Goal: Information Seeking & Learning: Find specific fact

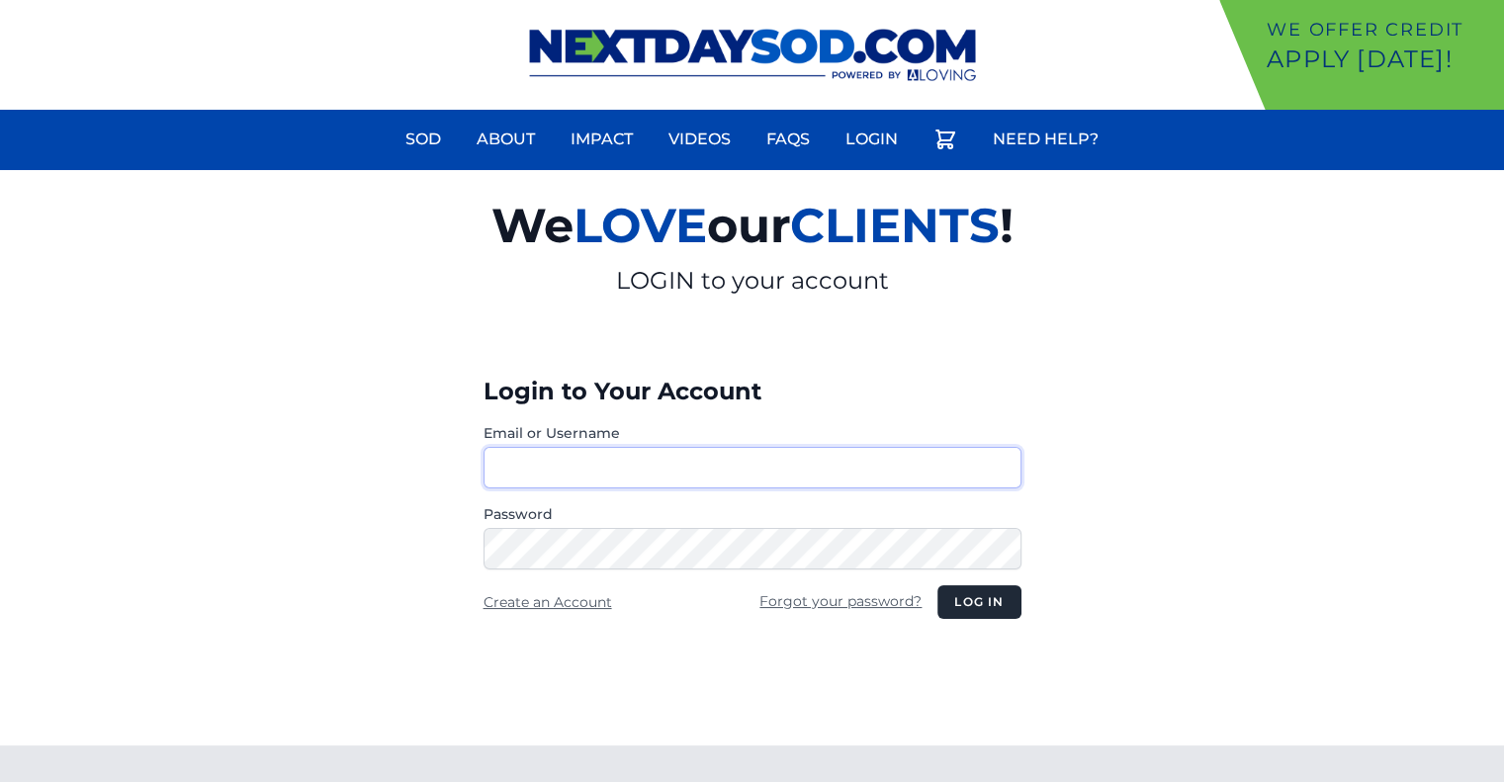
click at [618, 454] on input "Email or Username" at bounding box center [752, 468] width 538 height 42
type input "********"
click at [949, 604] on button "Log in" at bounding box center [978, 602] width 83 height 34
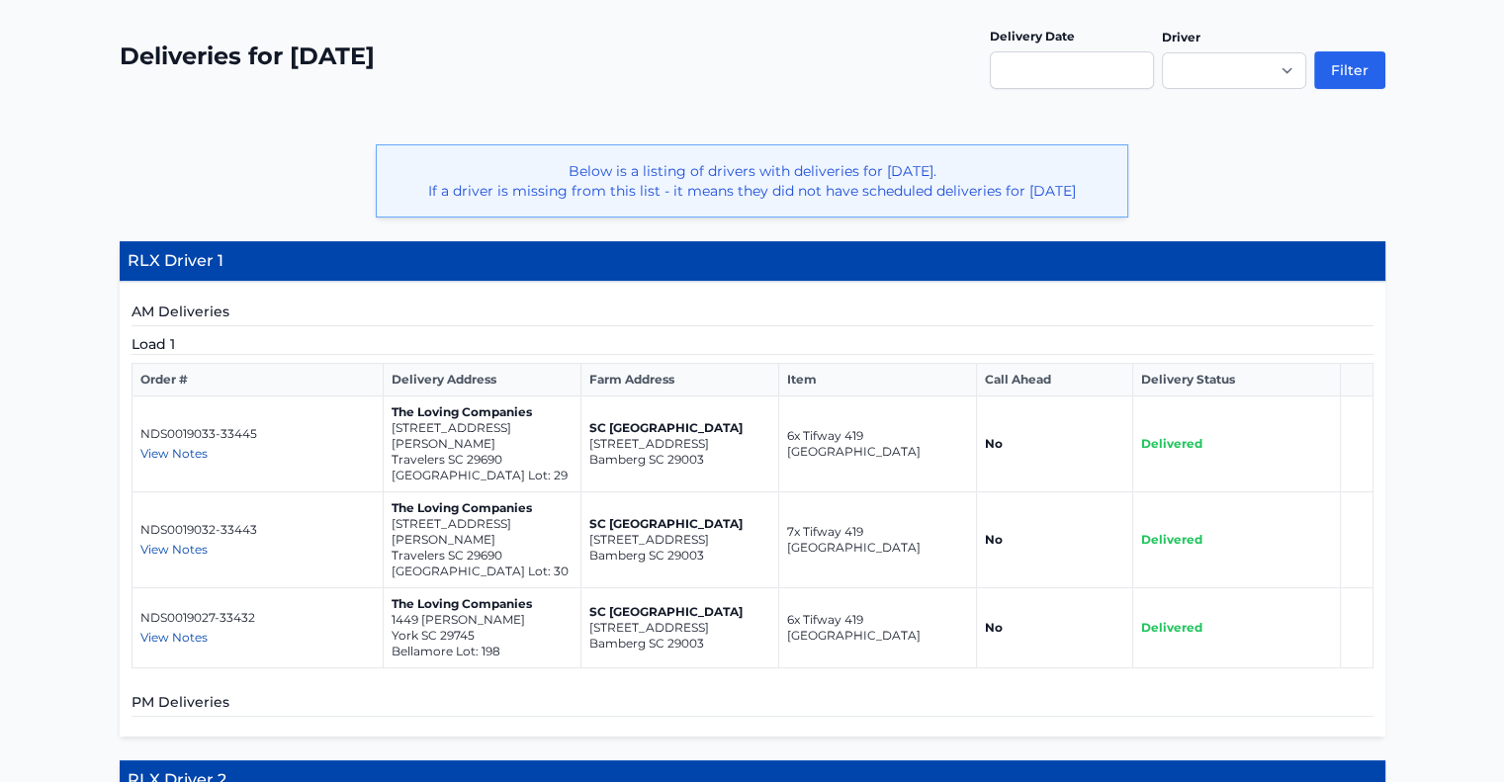
scroll to position [393, 0]
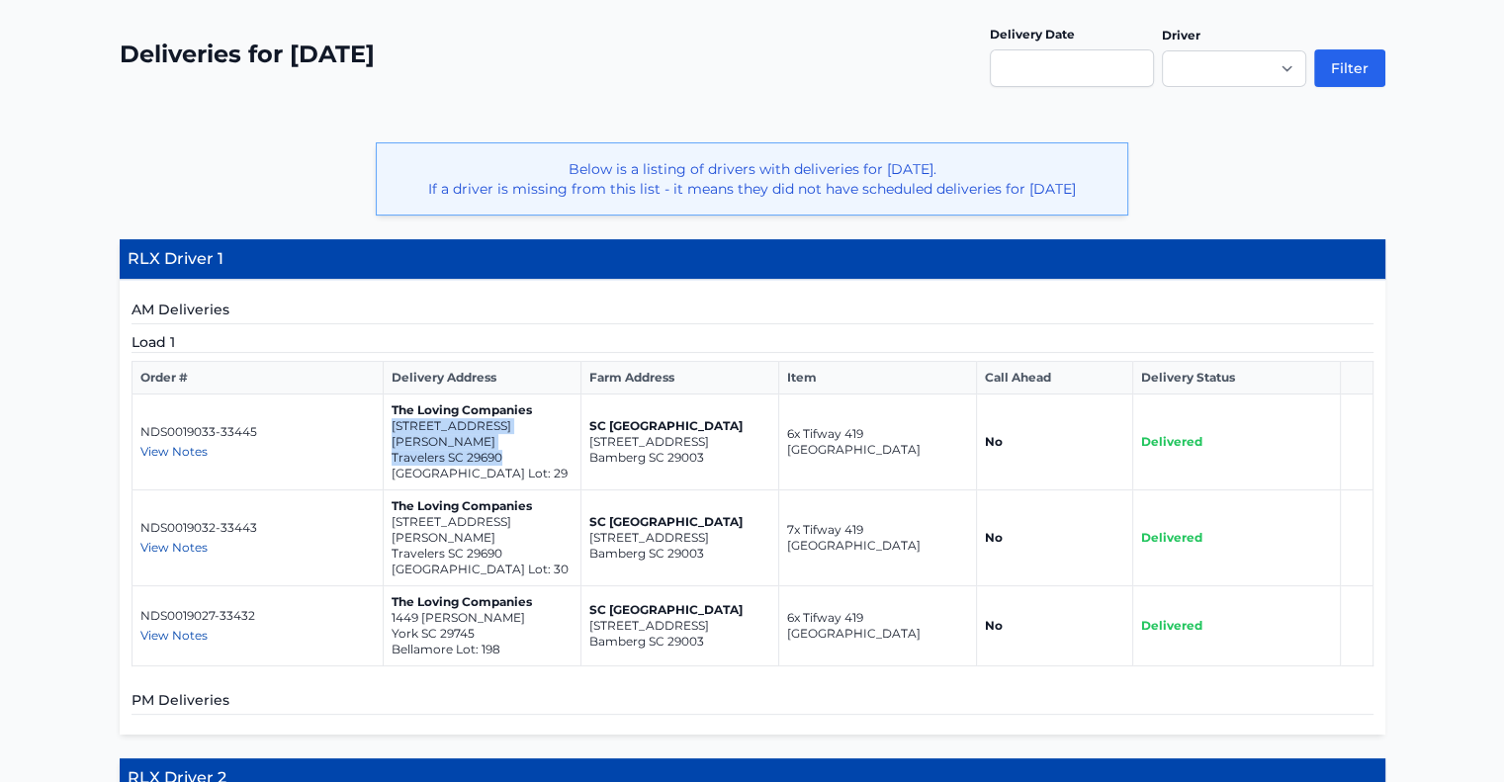
drag, startPoint x: 509, startPoint y: 459, endPoint x: 388, endPoint y: 440, distance: 123.0
click at [388, 440] on td "The Loving Companies [STREET_ADDRESS][PERSON_NAME] Spring Park Lot: 29" at bounding box center [482, 442] width 198 height 96
copy td "[STREET_ADDRESS][PERSON_NAME]"
drag, startPoint x: 503, startPoint y: 538, endPoint x: 383, endPoint y: 523, distance: 121.5
click at [383, 523] on td "The Loving Companies [STREET_ADDRESS][PERSON_NAME] Spring Park Lot: 30" at bounding box center [482, 538] width 198 height 96
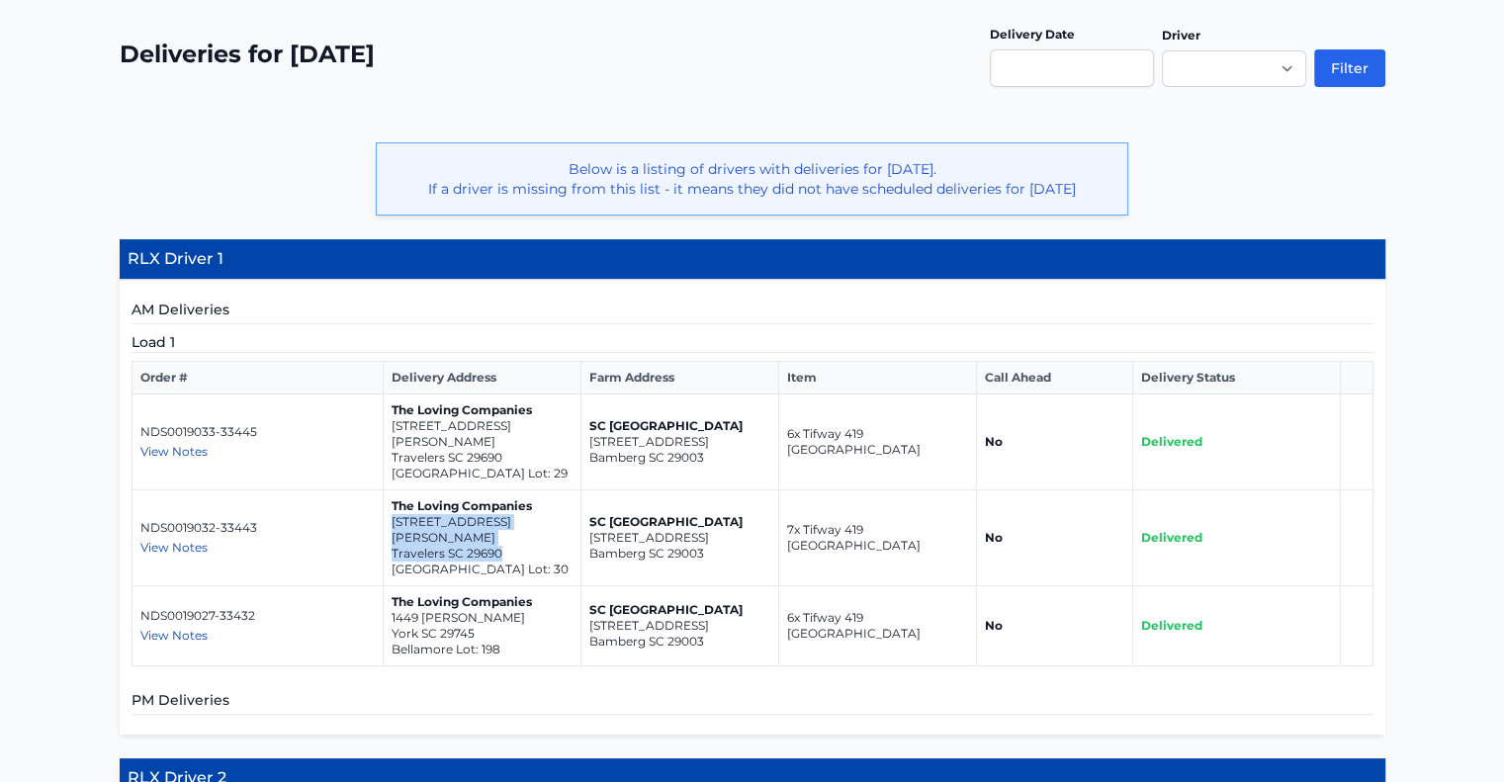
copy td "200 [PERSON_NAME] Place Travelers SC 29690"
click at [475, 642] on p "Bellamore Lot: 198" at bounding box center [482, 650] width 181 height 16
drag, startPoint x: 475, startPoint y: 619, endPoint x: 384, endPoint y: 600, distance: 92.9
click at [384, 600] on td "The Loving Companies [STREET_ADDRESS][PERSON_NAME]" at bounding box center [482, 626] width 198 height 80
copy td "[STREET_ADDRESS][PERSON_NAME]"
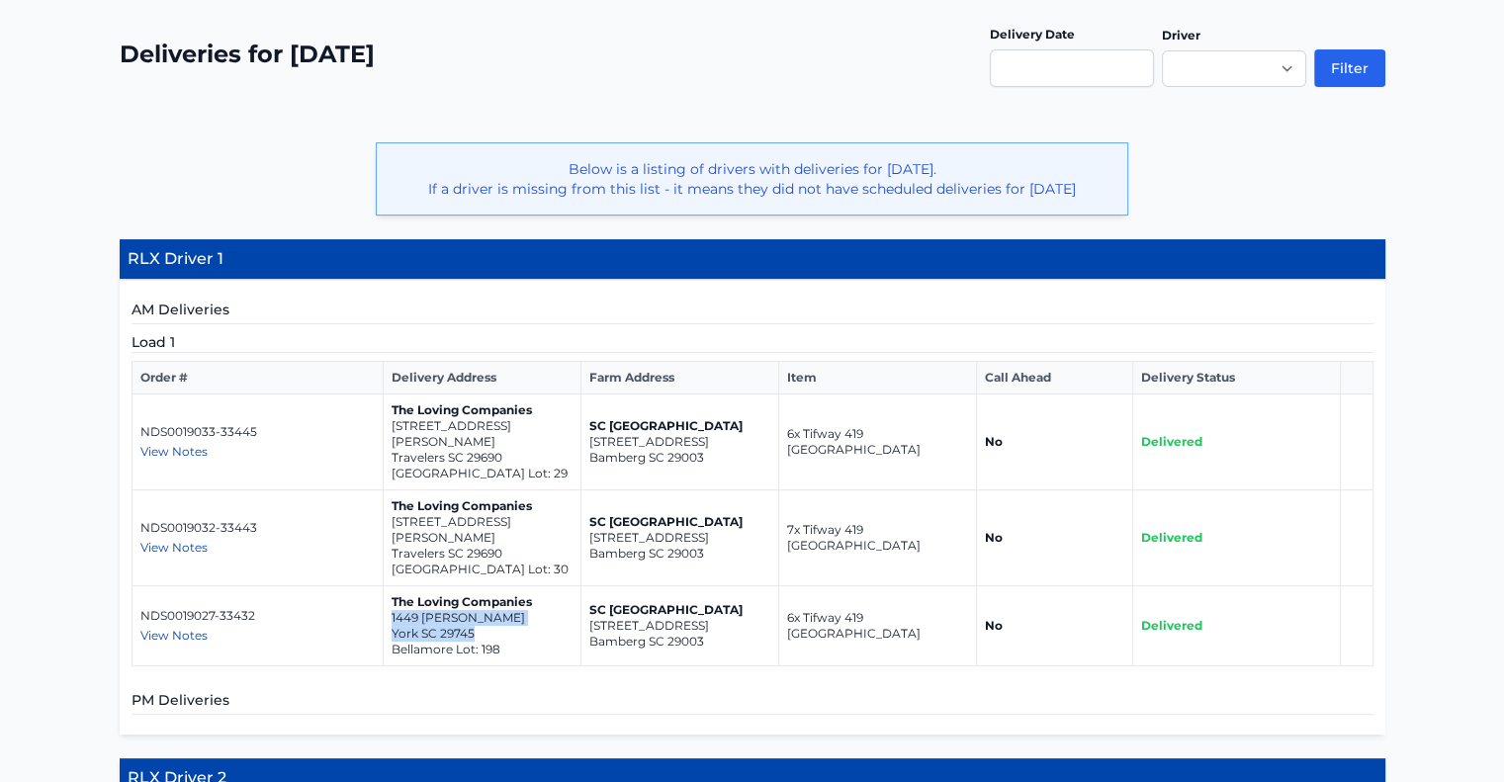
click at [384, 600] on td "The Loving Companies [STREET_ADDRESS][PERSON_NAME]" at bounding box center [482, 626] width 198 height 80
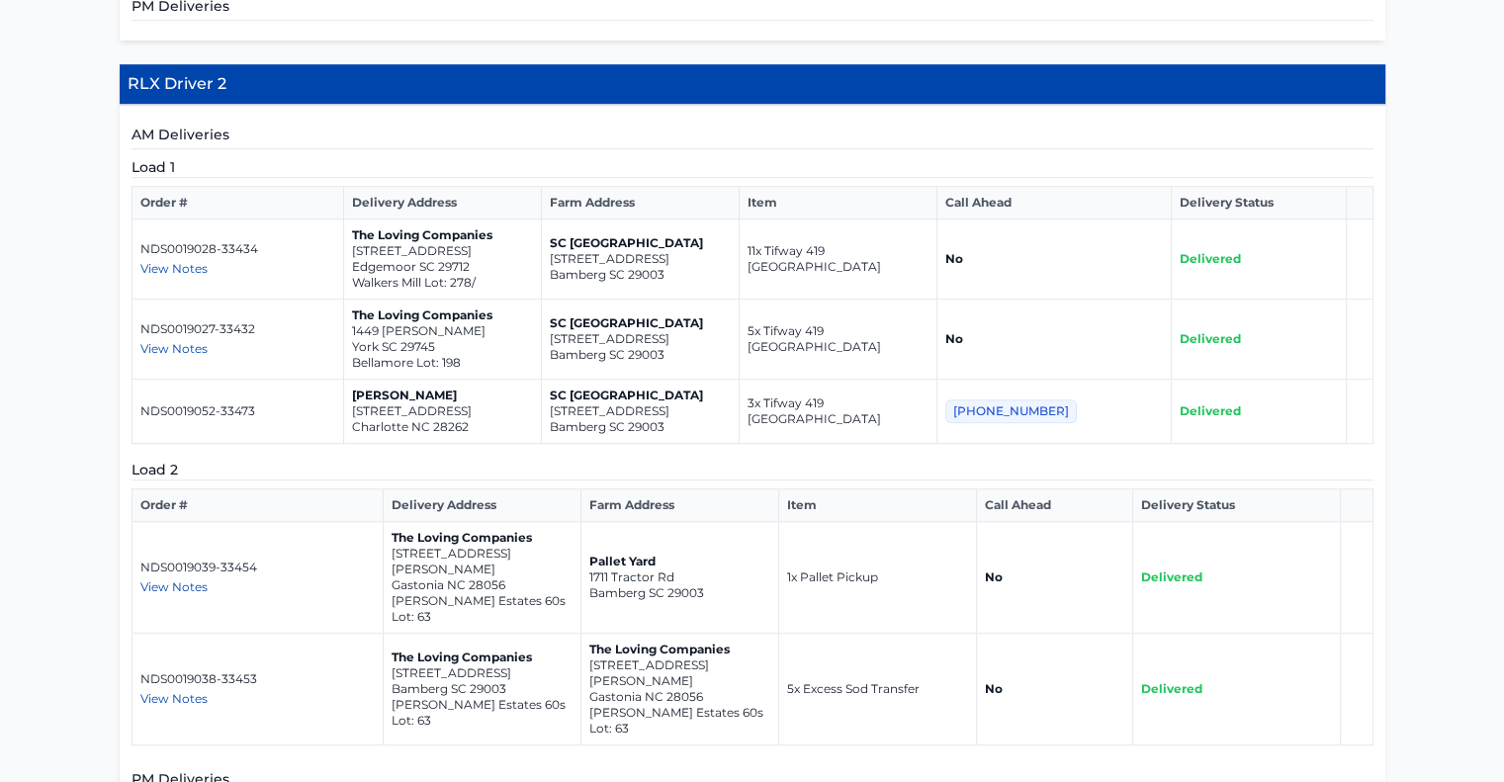
scroll to position [1088, 0]
drag, startPoint x: 487, startPoint y: 244, endPoint x: 363, endPoint y: 227, distance: 125.7
click at [363, 227] on td "The Loving Companies [STREET_ADDRESS] Walkers Mill Lot: 278/" at bounding box center [443, 259] width 198 height 80
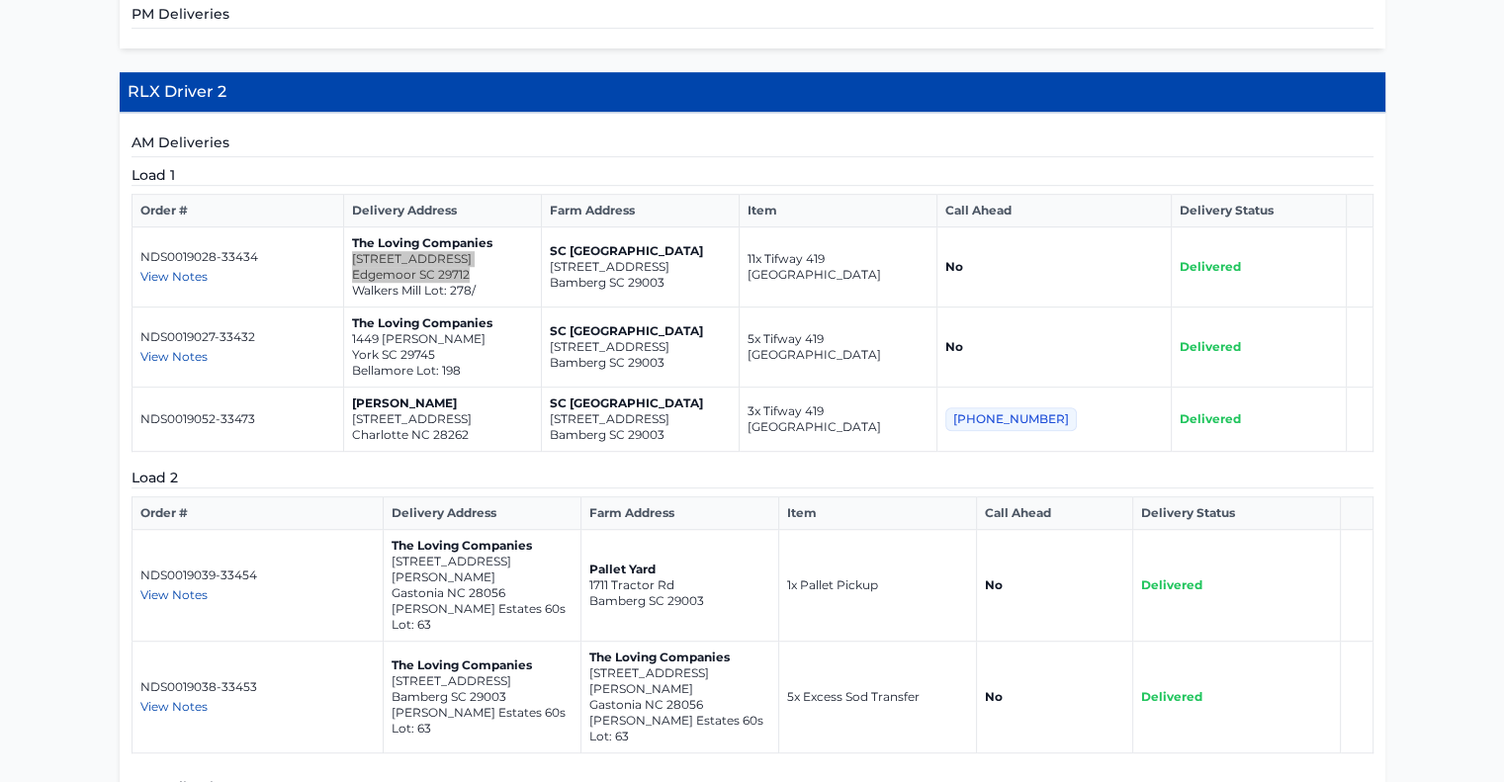
scroll to position [1080, 0]
click at [510, 267] on p "Edgemoor SC 29712" at bounding box center [442, 275] width 181 height 16
drag, startPoint x: 495, startPoint y: 259, endPoint x: 364, endPoint y: 236, distance: 133.4
click at [364, 236] on td "The Loving Companies [STREET_ADDRESS] Walkers Mill Lot: 278/" at bounding box center [443, 267] width 198 height 80
copy td "[STREET_ADDRESS]"
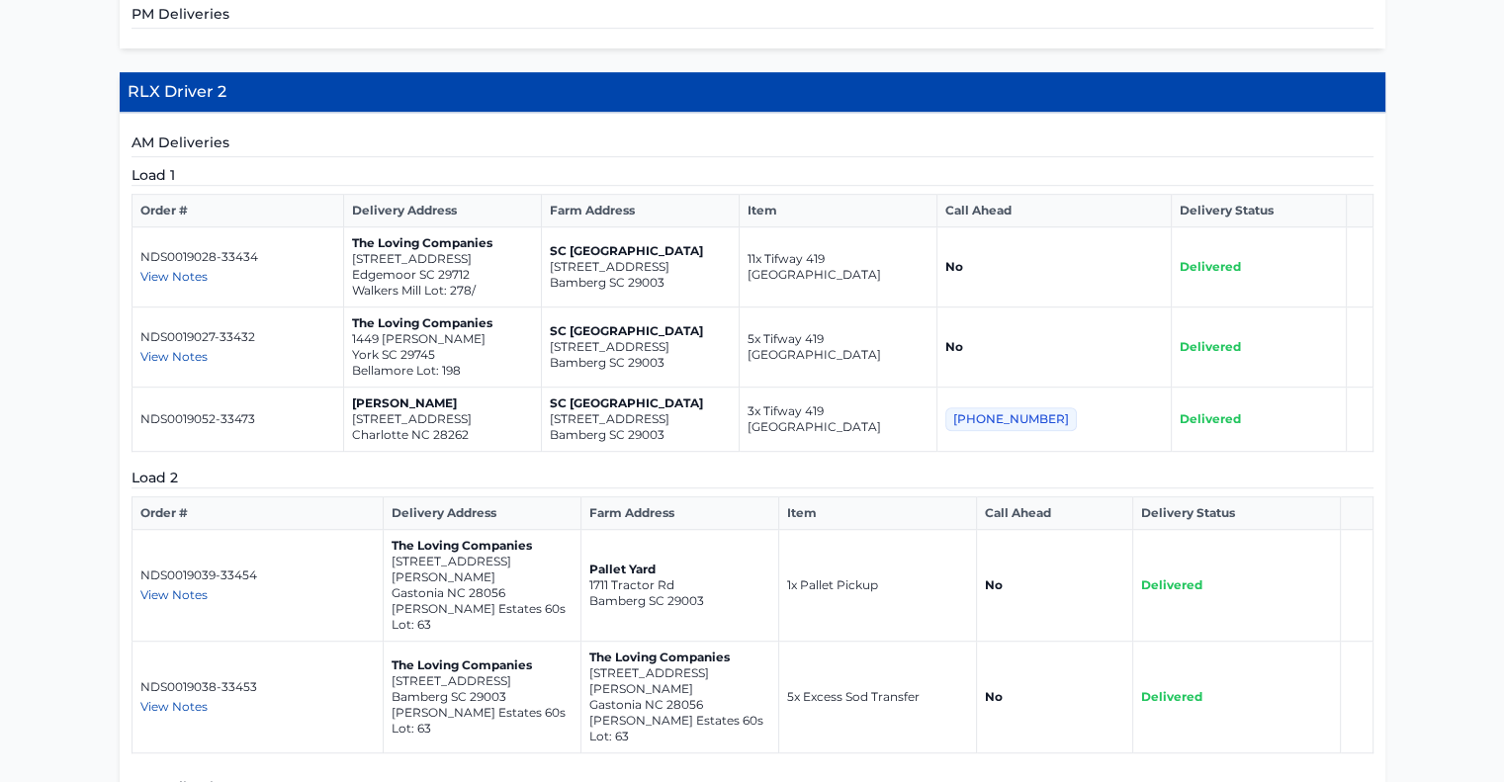
click at [467, 331] on p "1449 [PERSON_NAME]" at bounding box center [442, 339] width 181 height 16
drag, startPoint x: 458, startPoint y: 336, endPoint x: 364, endPoint y: 321, distance: 95.1
click at [364, 321] on td "The Loving Companies [STREET_ADDRESS][PERSON_NAME]" at bounding box center [443, 347] width 198 height 80
copy td "[STREET_ADDRESS][PERSON_NAME]"
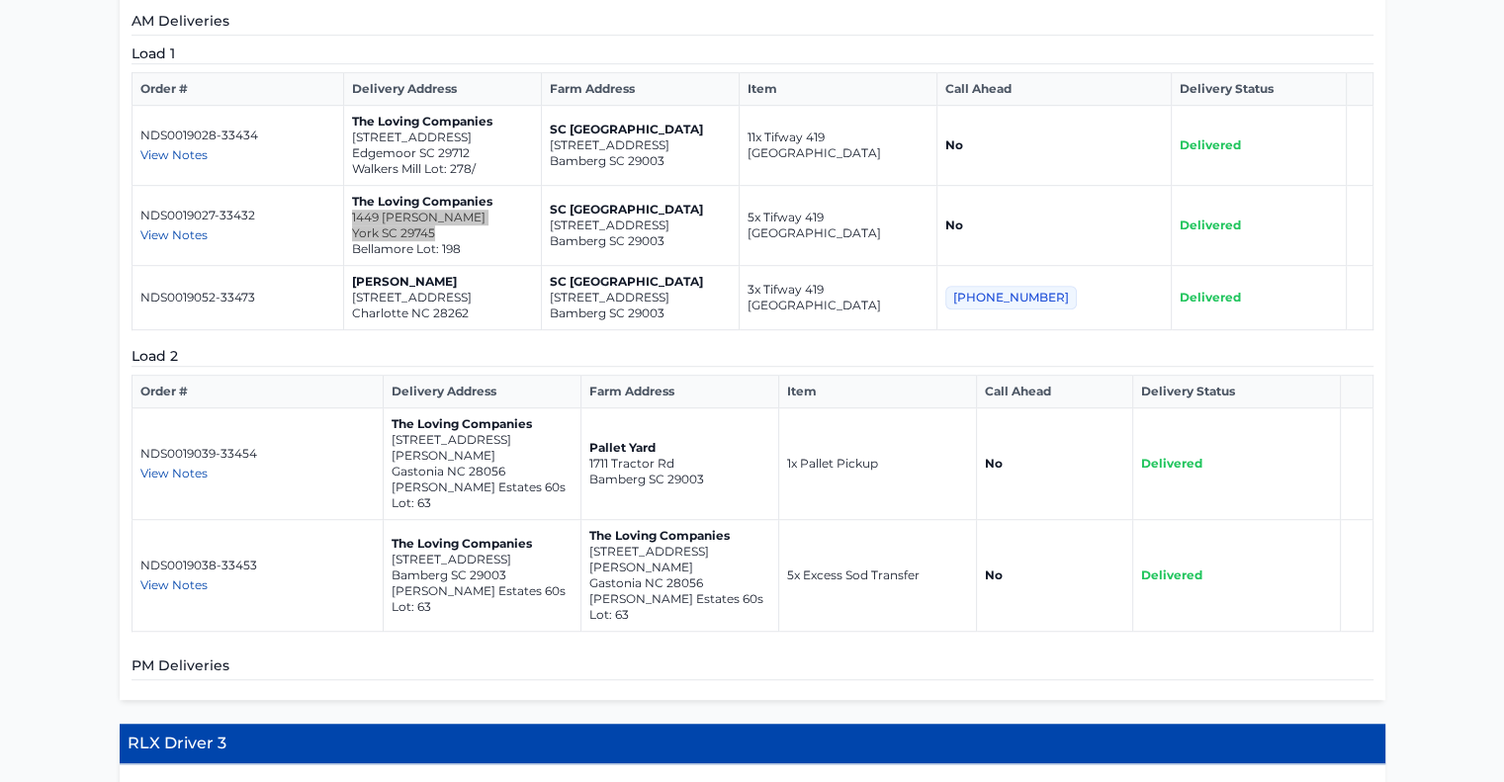
scroll to position [1202, 0]
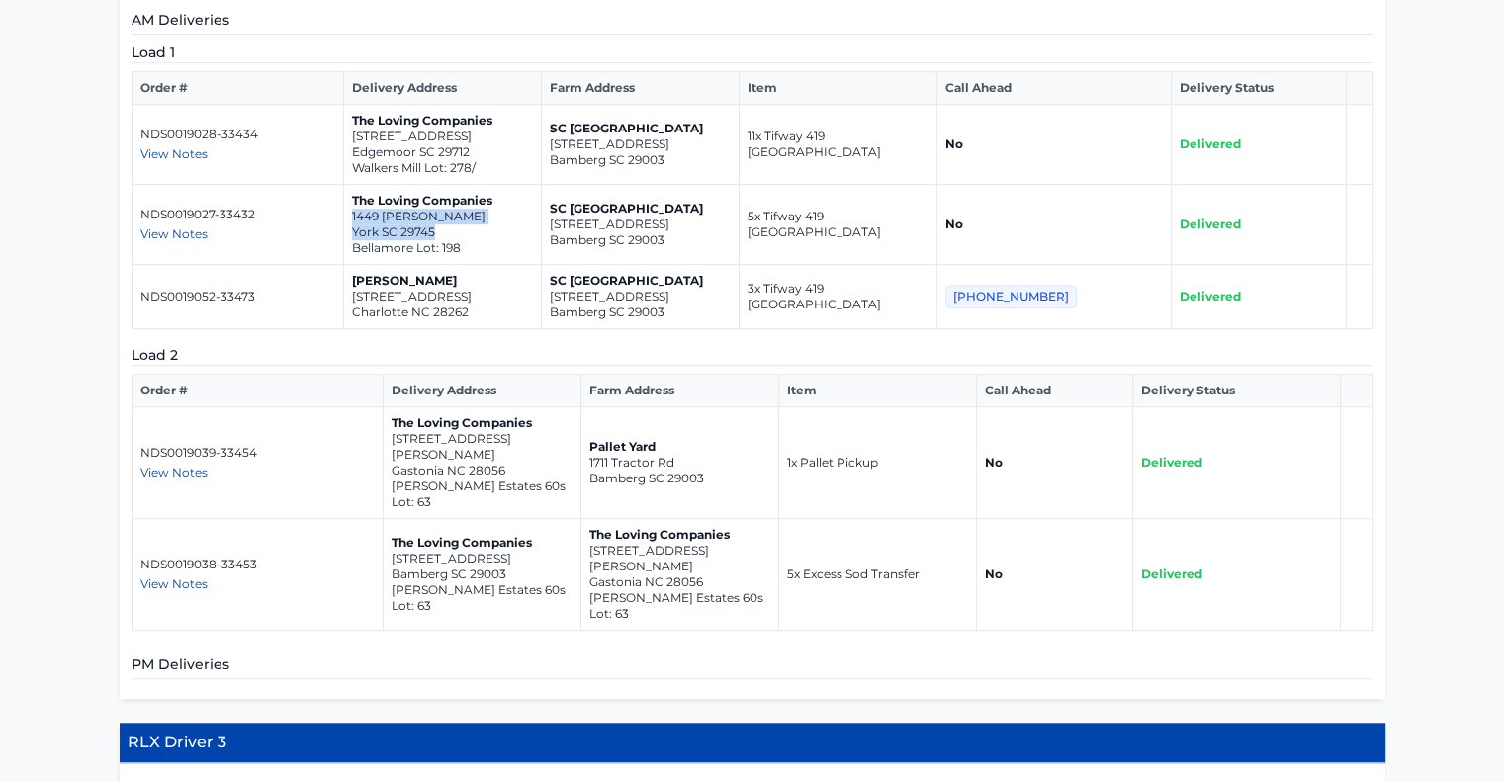
drag, startPoint x: 494, startPoint y: 277, endPoint x: 394, endPoint y: 282, distance: 100.0
click at [394, 289] on p "[STREET_ADDRESS]" at bounding box center [442, 297] width 181 height 16
click at [451, 305] on p "Charlotte NC 28262" at bounding box center [442, 313] width 181 height 16
drag, startPoint x: 486, startPoint y: 297, endPoint x: 370, endPoint y: 284, distance: 117.4
click at [370, 284] on td "[PERSON_NAME] [STREET_ADDRESS]" at bounding box center [443, 297] width 198 height 64
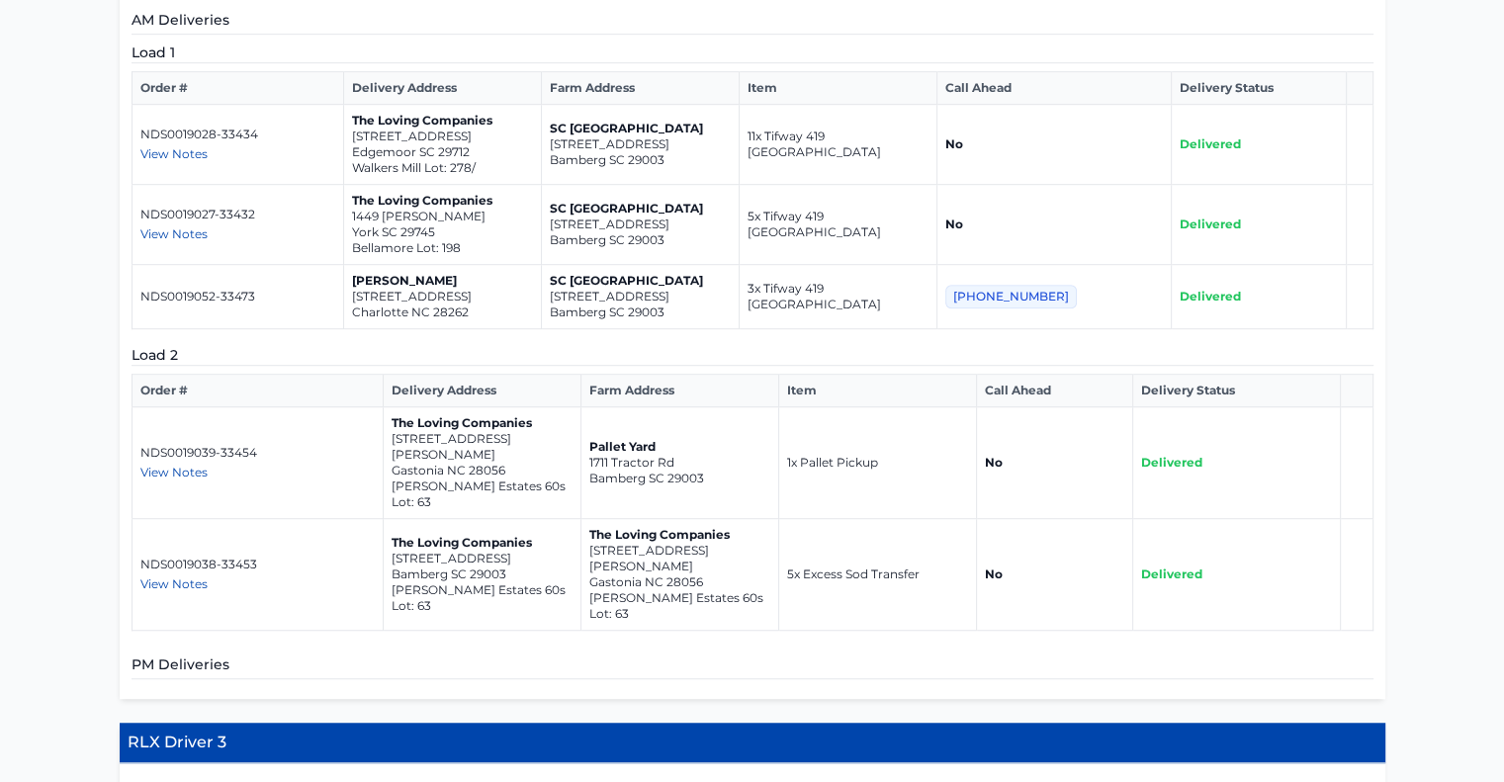
click at [364, 280] on td "[PERSON_NAME] [STREET_ADDRESS]" at bounding box center [443, 297] width 198 height 64
drag, startPoint x: 367, startPoint y: 279, endPoint x: 480, endPoint y: 292, distance: 114.4
click at [480, 292] on td "[PERSON_NAME] [STREET_ADDRESS]" at bounding box center [443, 297] width 198 height 64
copy td "[STREET_ADDRESS]"
click at [192, 465] on span "View Notes" at bounding box center [173, 472] width 67 height 15
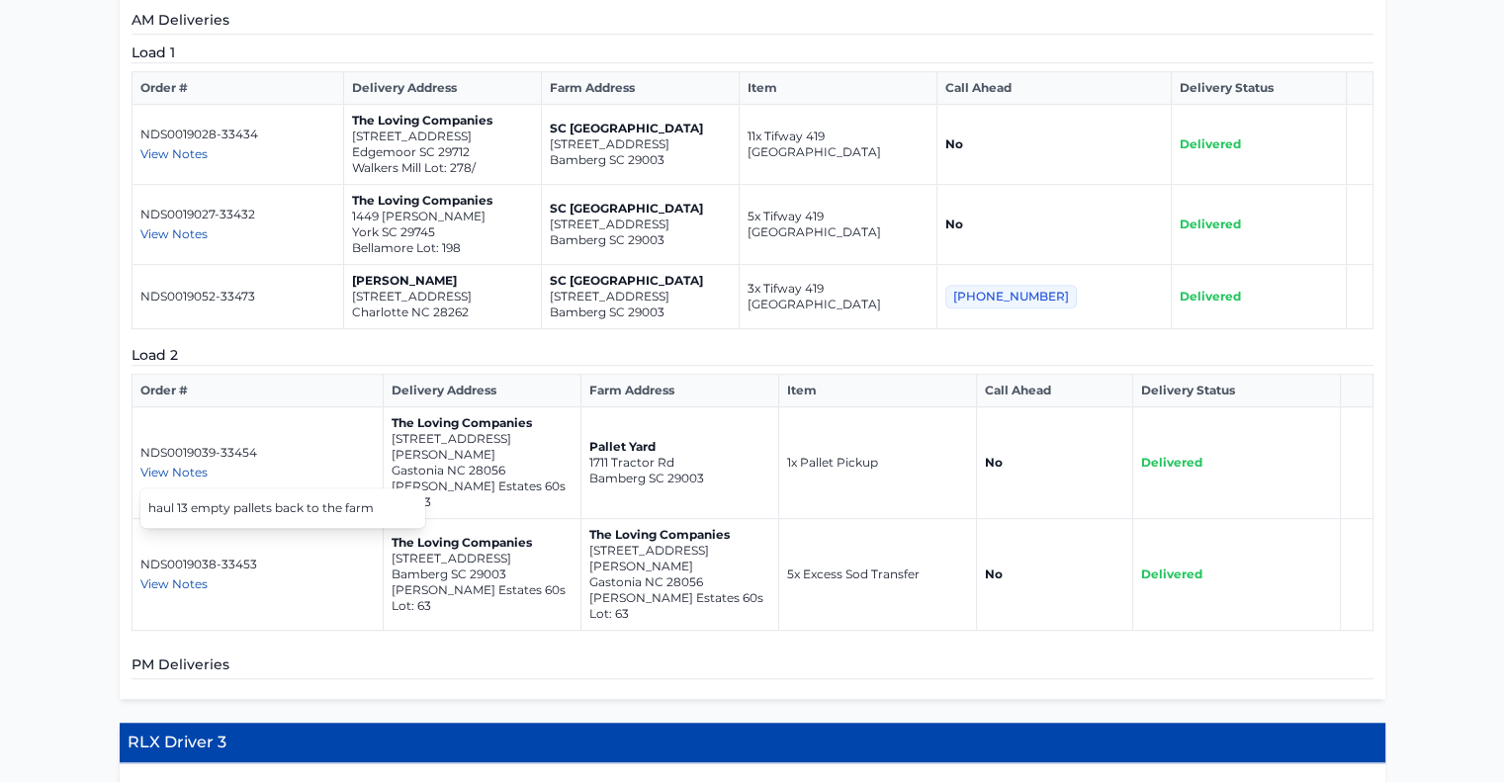
click at [290, 465] on div "View Notes" at bounding box center [257, 473] width 234 height 16
drag, startPoint x: 504, startPoint y: 438, endPoint x: 389, endPoint y: 416, distance: 117.7
click at [389, 416] on td "The Loving Companies [STREET_ADDRESS][PERSON_NAME][PERSON_NAME]" at bounding box center [482, 463] width 198 height 112
copy td "[STREET_ADDRESS][PERSON_NAME]"
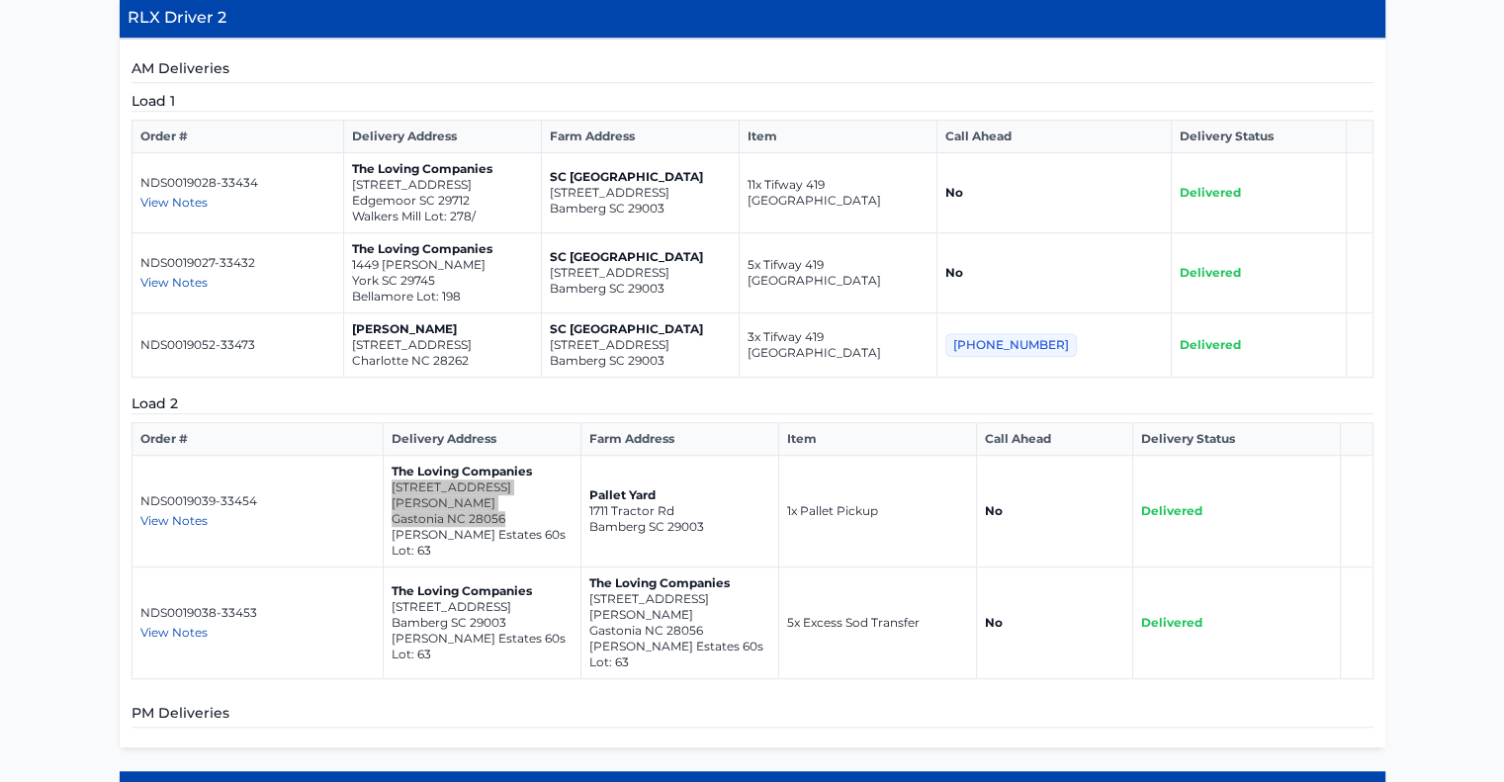
scroll to position [1155, 0]
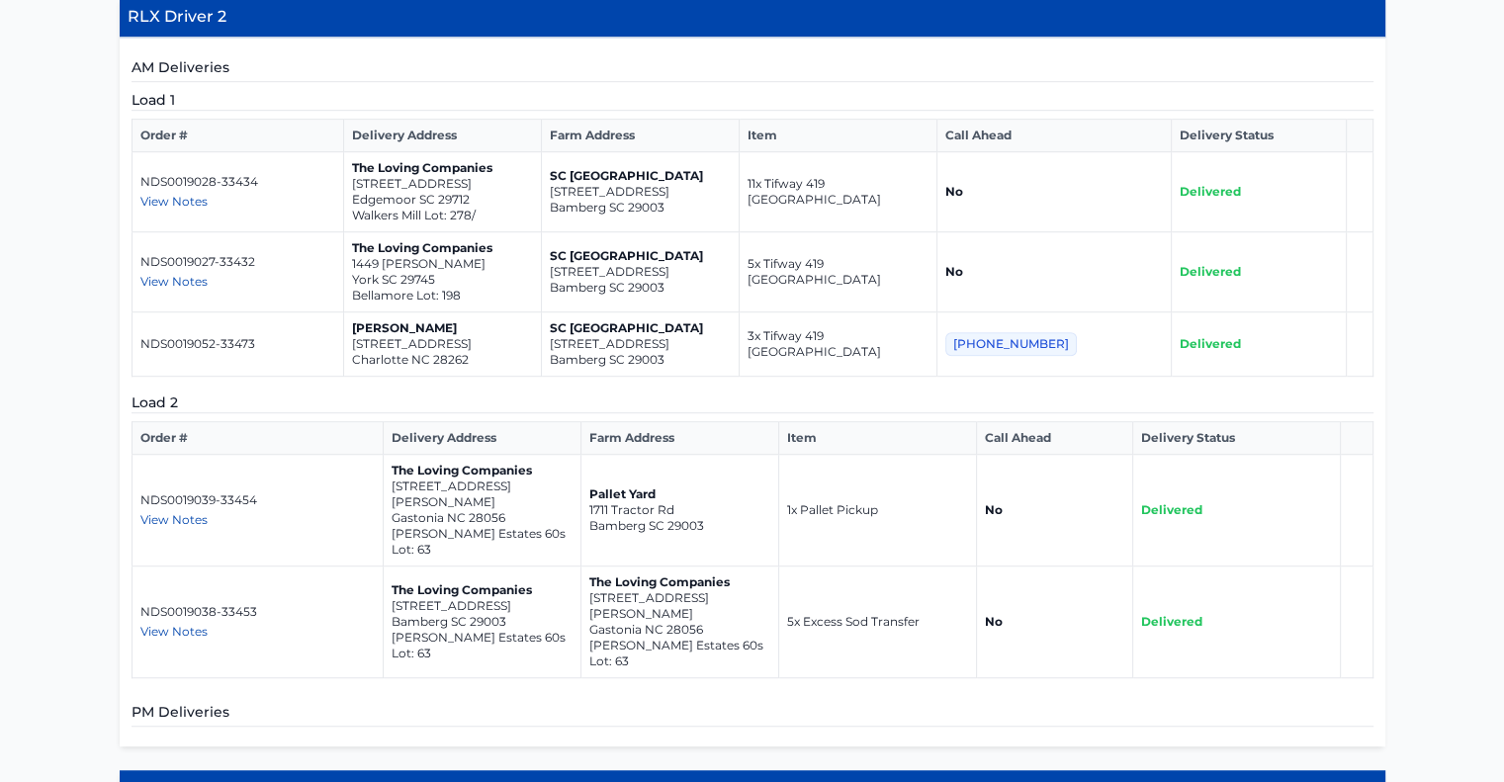
click at [189, 624] on span "View Notes" at bounding box center [173, 631] width 67 height 15
click at [253, 604] on p "NDS0019038-33453" at bounding box center [257, 612] width 234 height 16
click at [180, 512] on span "View Notes" at bounding box center [173, 519] width 67 height 15
click at [457, 510] on p "Gastonia NC 28056" at bounding box center [482, 518] width 181 height 16
click at [189, 512] on span "View Notes" at bounding box center [173, 519] width 67 height 15
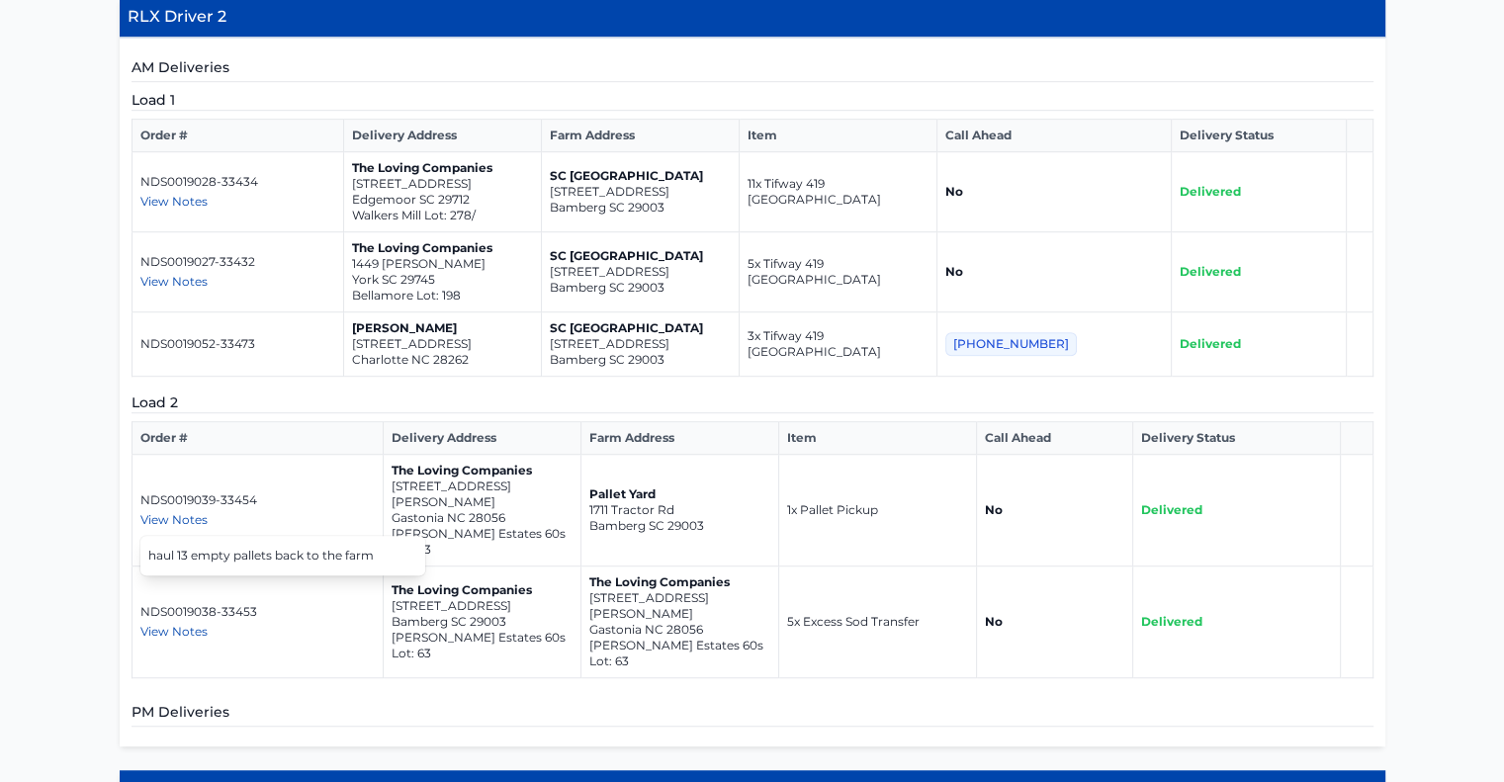
click at [357, 512] on div "View Notes" at bounding box center [257, 520] width 234 height 16
click at [166, 624] on span "View Notes" at bounding box center [173, 631] width 67 height 15
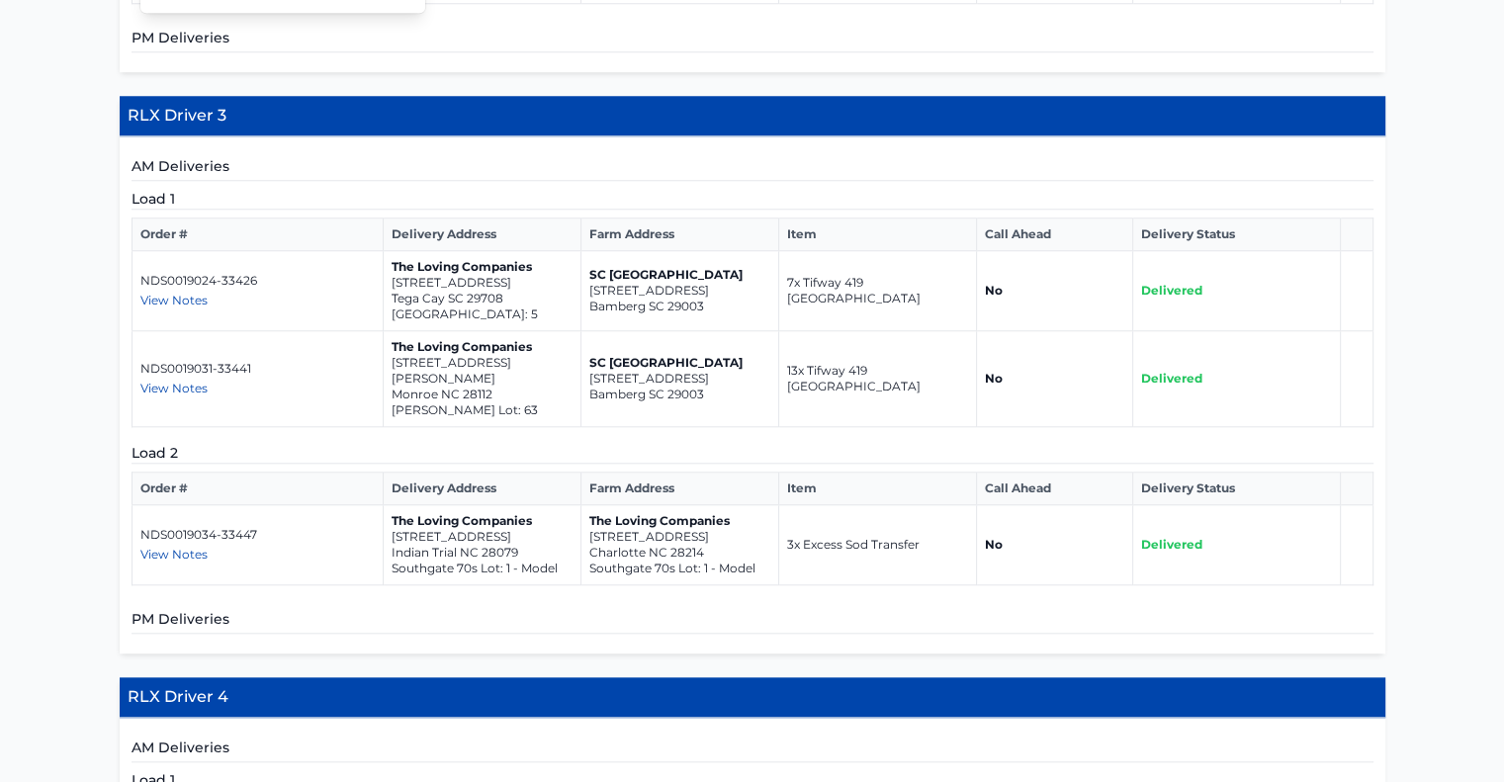
scroll to position [1843, 0]
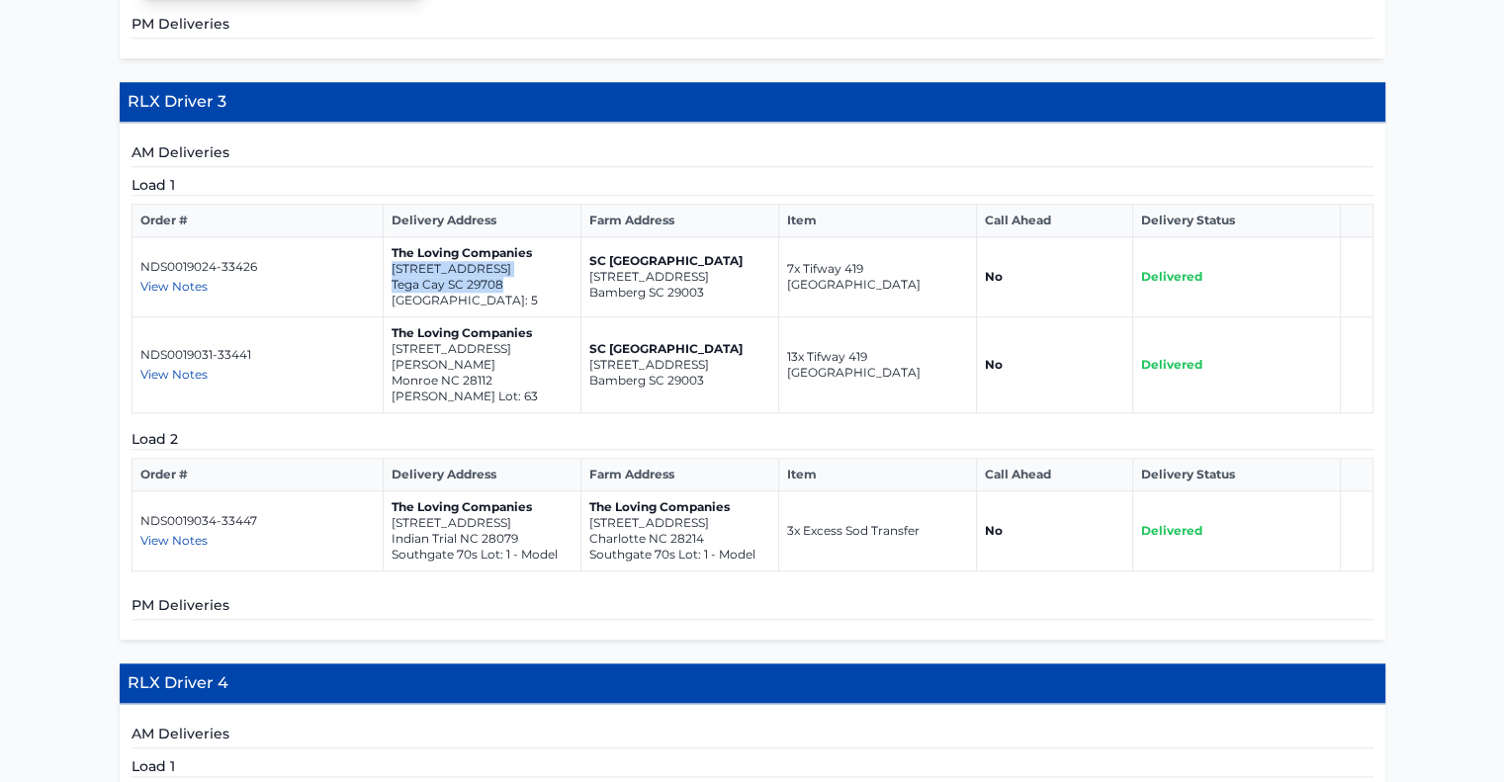
drag, startPoint x: 391, startPoint y: 184, endPoint x: 509, endPoint y: 201, distance: 119.8
click at [509, 237] on td "The Loving Companies [STREET_ADDRESS] Lot: 5" at bounding box center [482, 277] width 198 height 80
copy td "[STREET_ADDRESS]"
drag, startPoint x: 390, startPoint y: 266, endPoint x: 491, endPoint y: 281, distance: 102.9
click at [491, 317] on td "The Loving Companies [STREET_ADDRESS][GEOGRAPHIC_DATA][PERSON_NAME][PERSON_NAME…" at bounding box center [482, 365] width 198 height 96
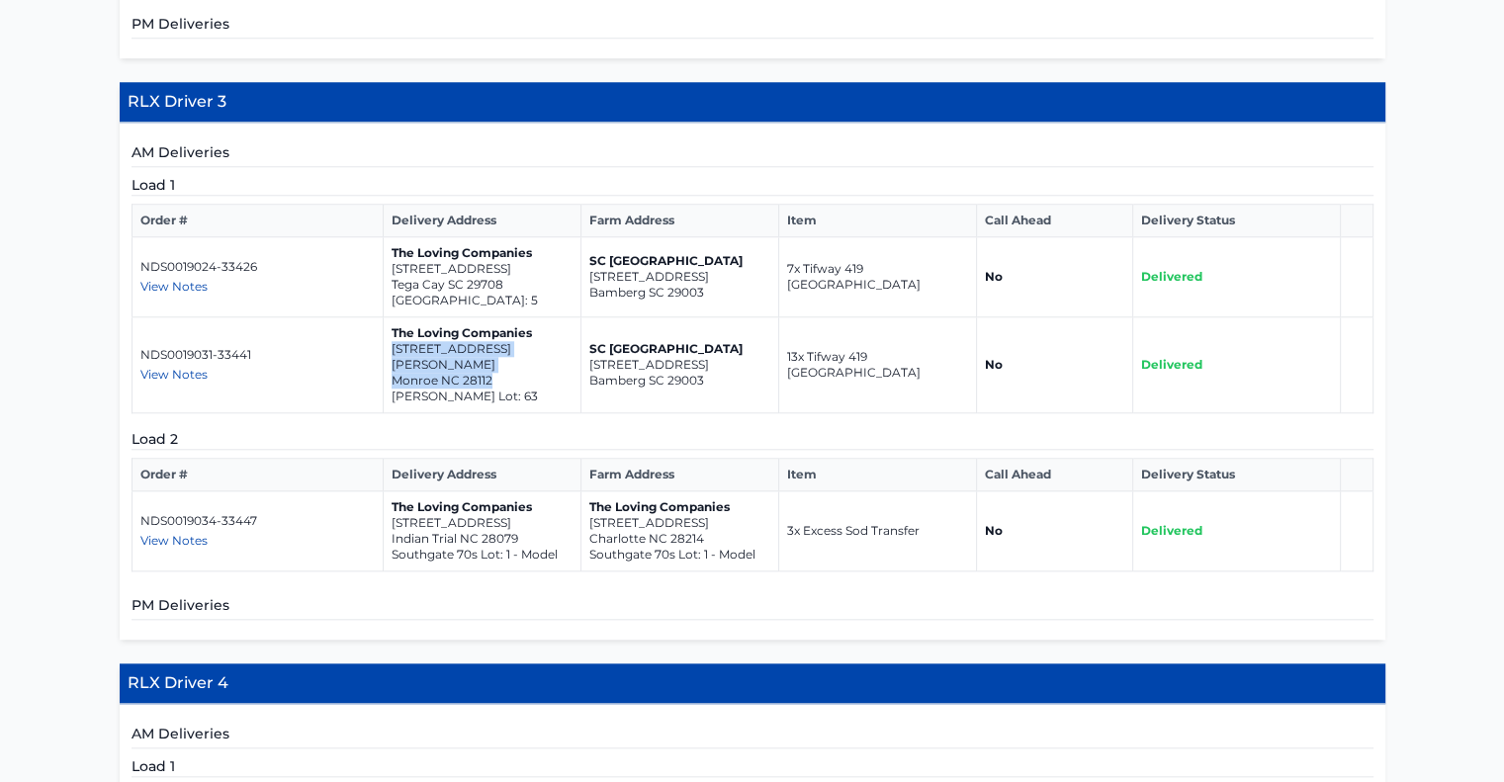
copy td "[STREET_ADDRESS][PERSON_NAME]"
click at [161, 533] on span "View Notes" at bounding box center [173, 540] width 67 height 15
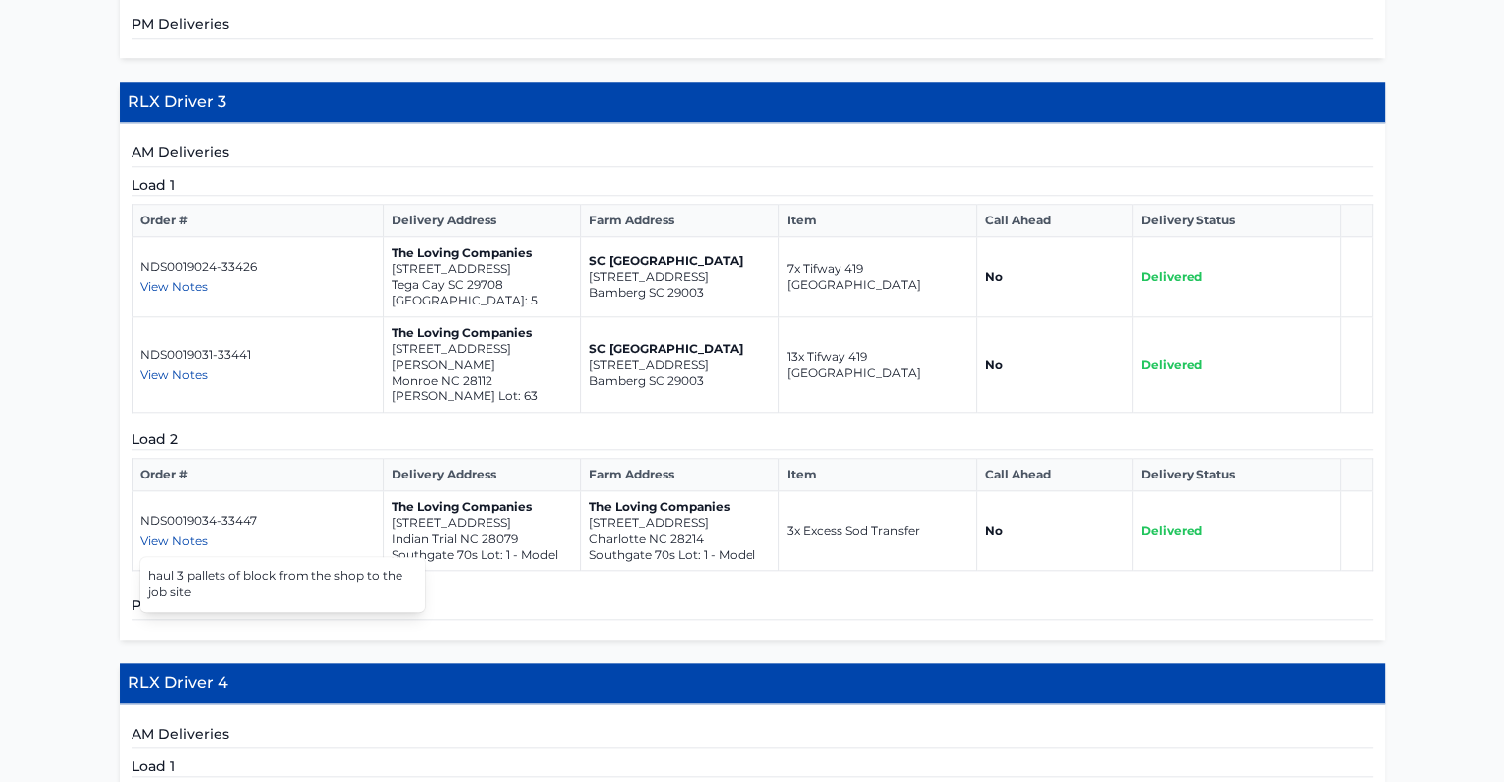
click at [366, 513] on p "NDS0019034-33447" at bounding box center [257, 521] width 234 height 16
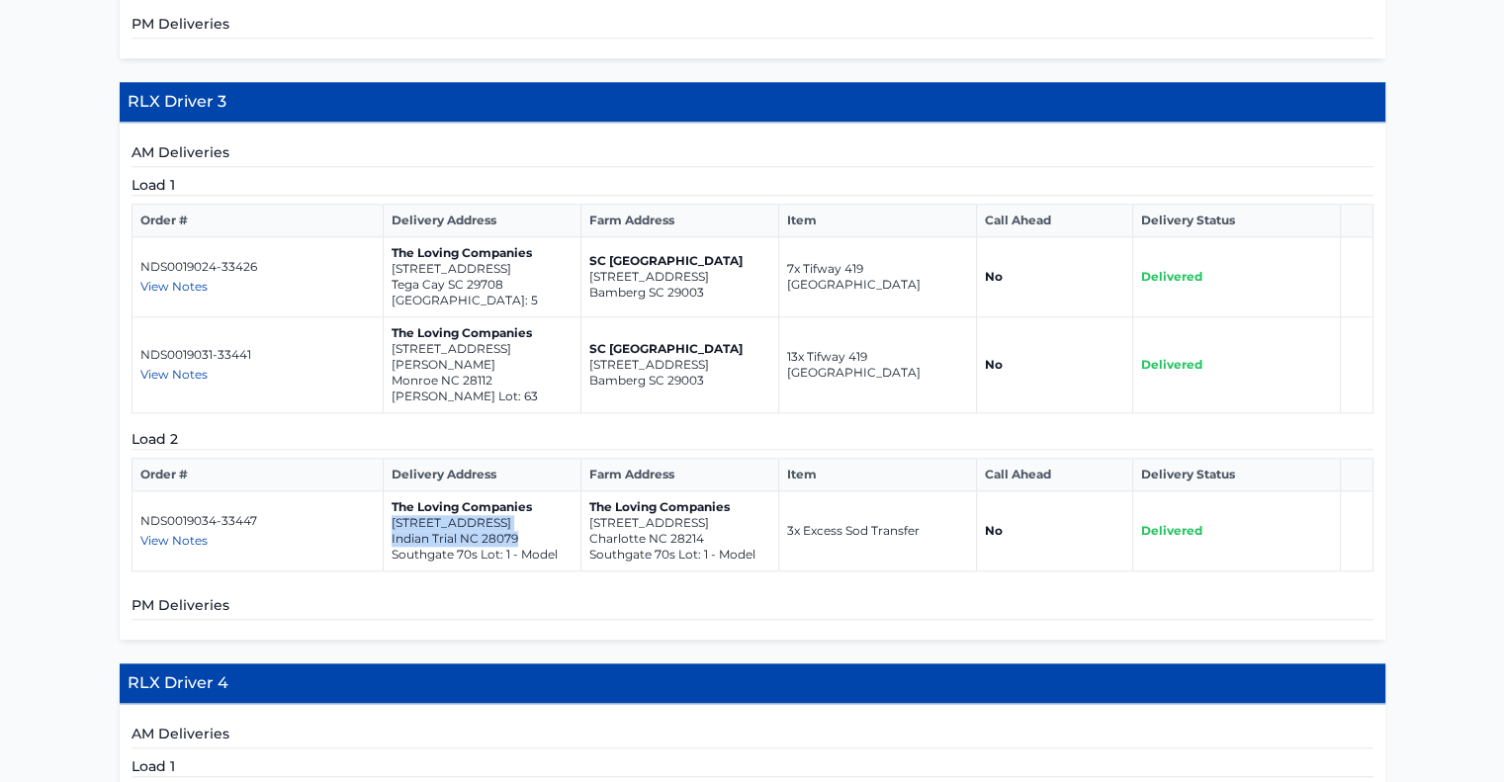
drag, startPoint x: 389, startPoint y: 420, endPoint x: 515, endPoint y: 438, distance: 127.8
click at [515, 491] on td "The Loving Companies [STREET_ADDRESS] 70s Lot: 1 - Model" at bounding box center [482, 531] width 198 height 80
copy td "[STREET_ADDRESS]"
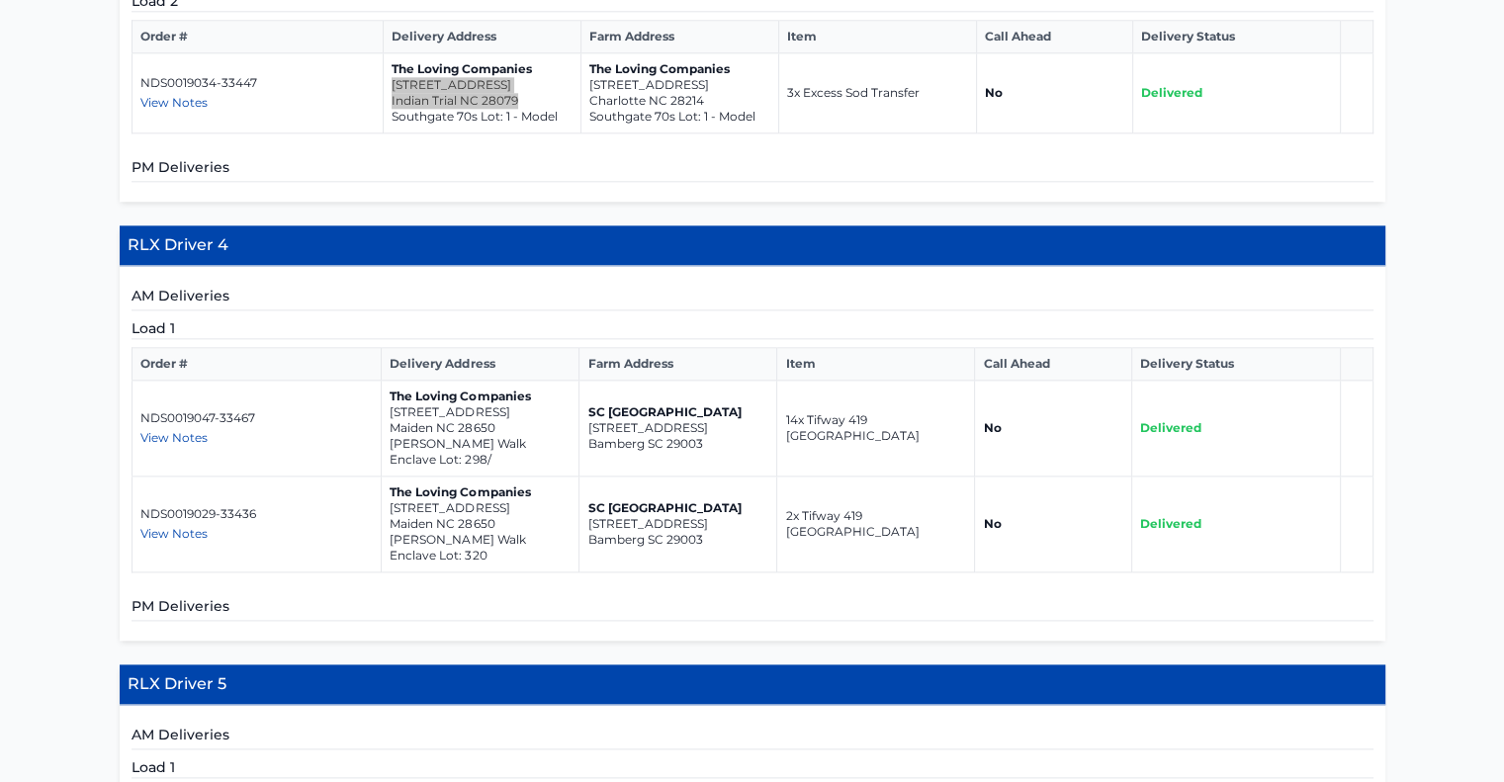
scroll to position [2282, 0]
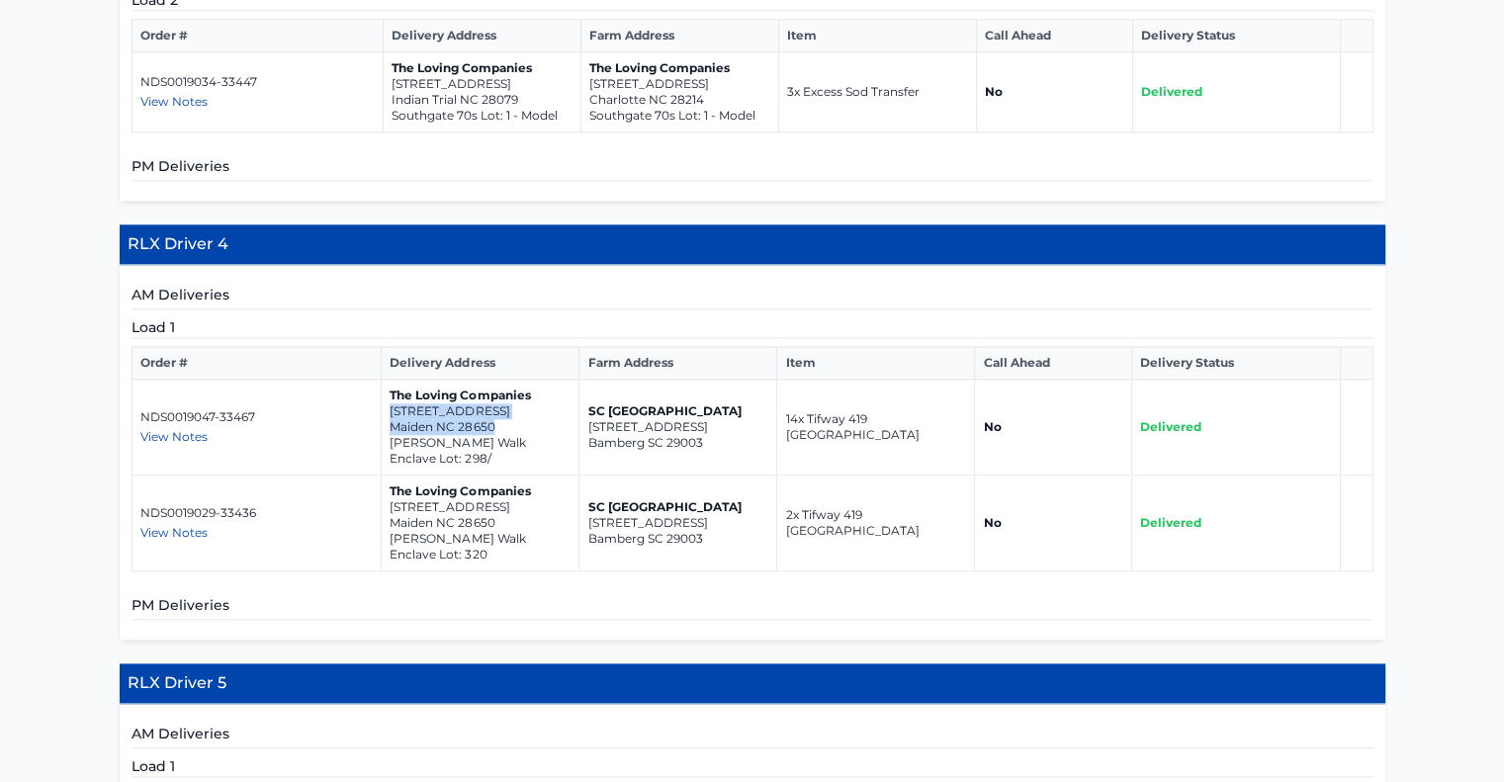
drag, startPoint x: 389, startPoint y: 307, endPoint x: 507, endPoint y: 323, distance: 119.7
click at [507, 380] on td "The Loving Companies [STREET_ADDRESS][GEOGRAPHIC_DATA][PERSON_NAME] Enclave Lot…" at bounding box center [481, 428] width 198 height 96
drag, startPoint x: 388, startPoint y: 402, endPoint x: 497, endPoint y: 421, distance: 111.3
click at [497, 476] on td "The Loving Companies [STREET_ADDRESS][GEOGRAPHIC_DATA][PERSON_NAME] Enclave Lot…" at bounding box center [481, 524] width 198 height 96
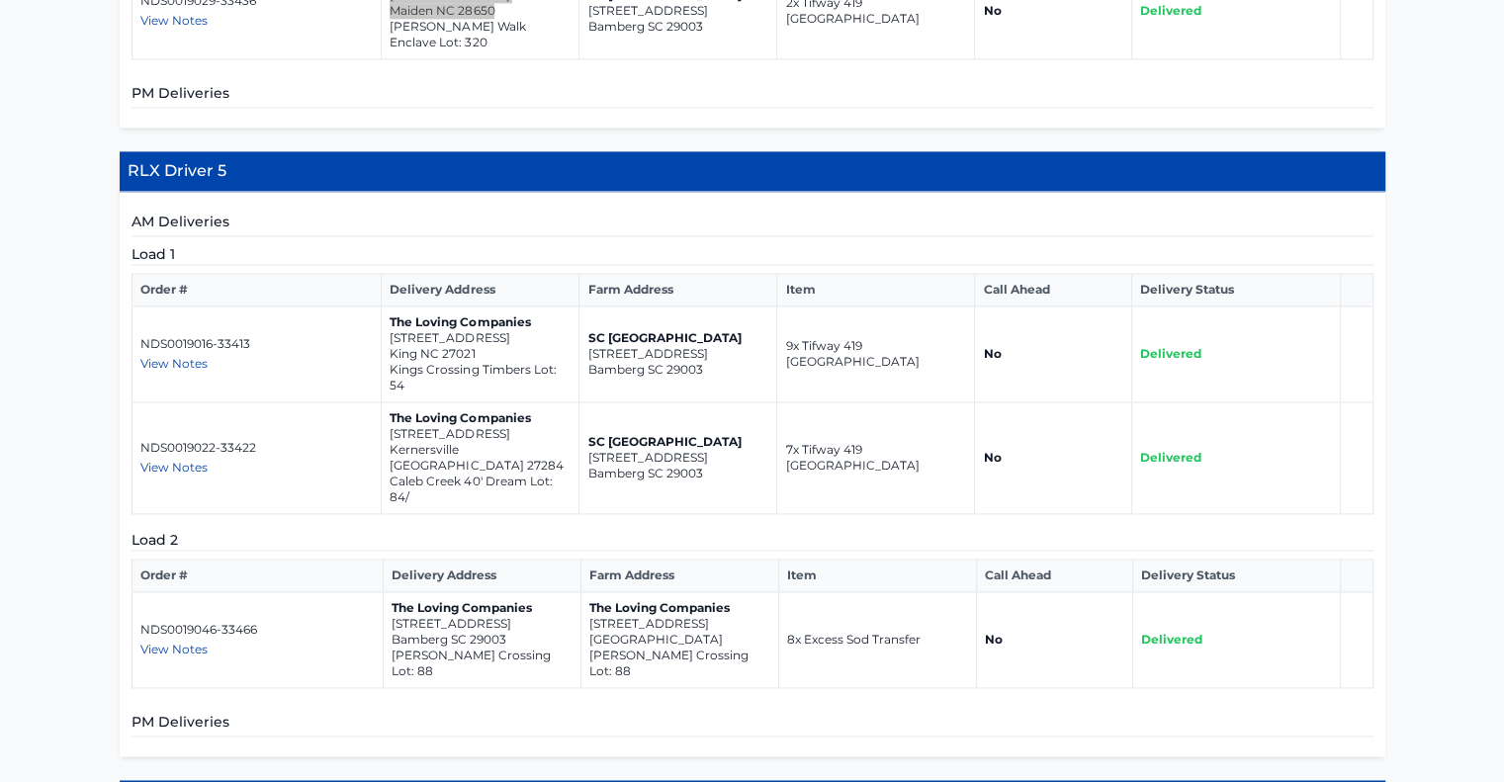
scroll to position [2795, 0]
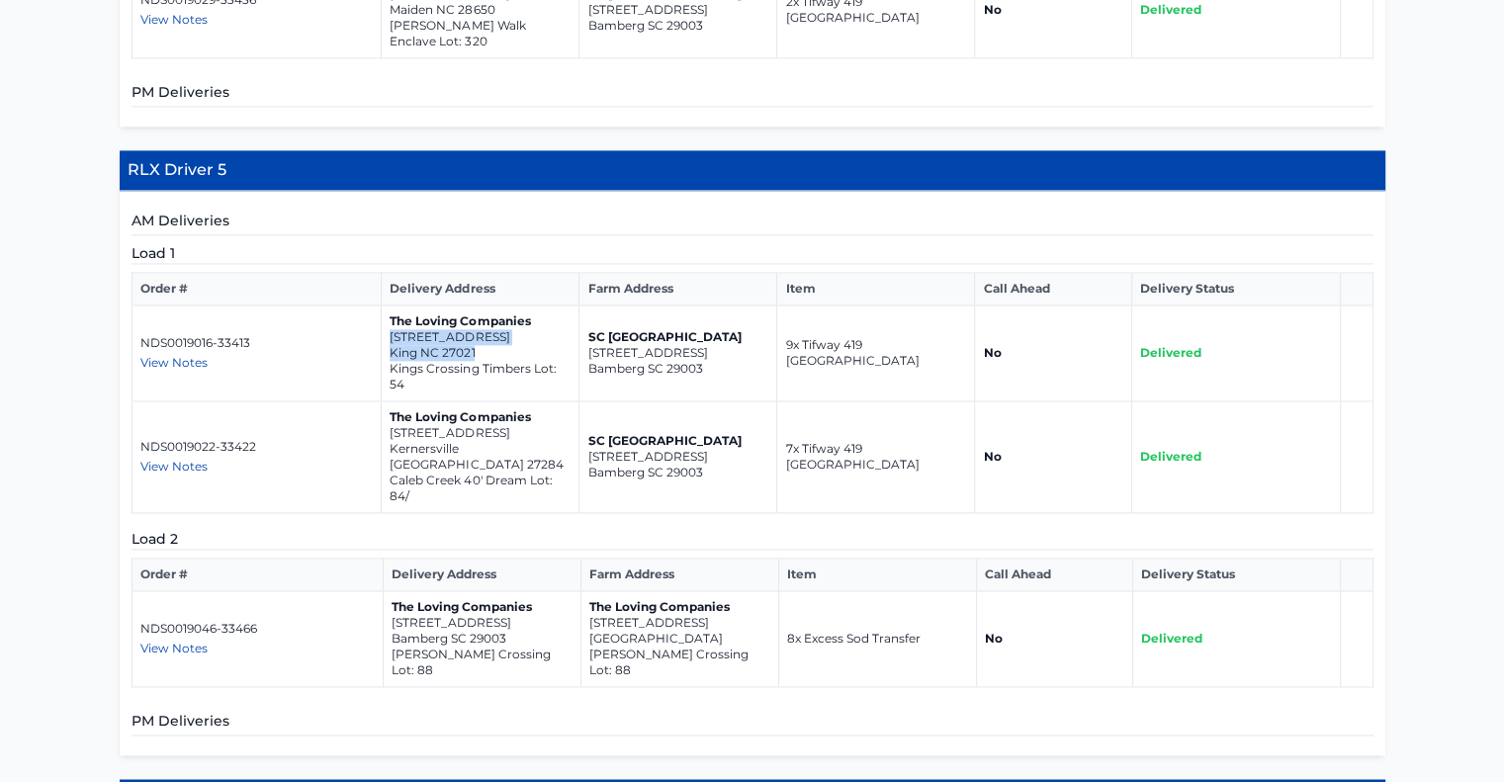
drag, startPoint x: 479, startPoint y: 248, endPoint x: 390, endPoint y: 232, distance: 91.3
click at [390, 305] on td "The Loving Companies [STREET_ADDRESS] Kings Crossing Timbers Lot: 54" at bounding box center [481, 353] width 198 height 96
drag, startPoint x: 386, startPoint y: 330, endPoint x: 519, endPoint y: 347, distance: 134.5
click at [519, 401] on td "The Loving Companies [STREET_ADDRESS]' Dream Lot: 84/" at bounding box center [481, 457] width 198 height 112
click at [182, 641] on span "View Notes" at bounding box center [173, 648] width 67 height 15
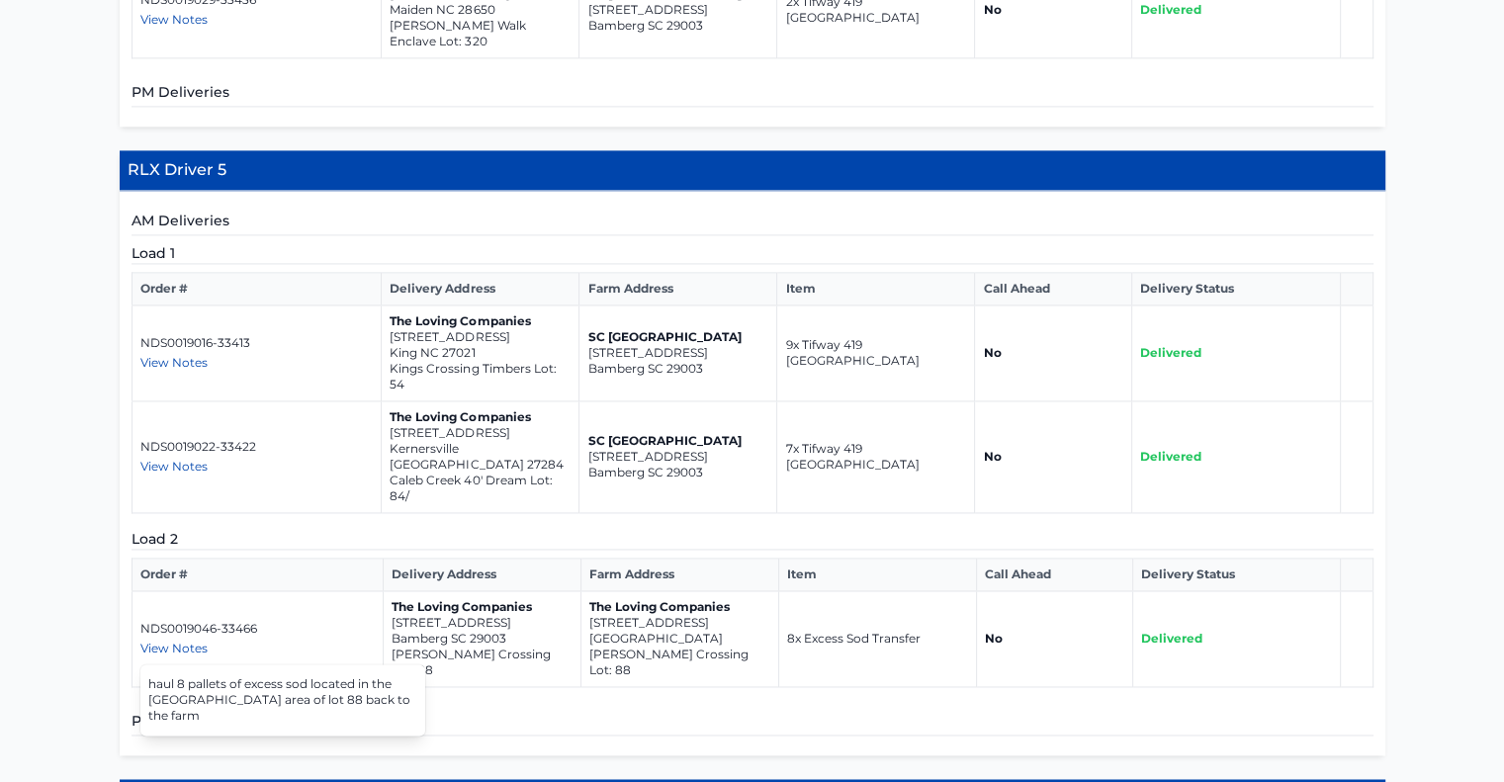
click at [352, 621] on p "NDS0019046-33466" at bounding box center [257, 629] width 234 height 16
drag, startPoint x: 583, startPoint y: 497, endPoint x: 740, endPoint y: 519, distance: 157.7
click at [740, 591] on td "The Loving Companies [STREET_ADDRESS] [PERSON_NAME][GEOGRAPHIC_DATA] Lot: 88" at bounding box center [679, 639] width 198 height 96
click at [538, 425] on p "[STREET_ADDRESS]" at bounding box center [480, 433] width 181 height 16
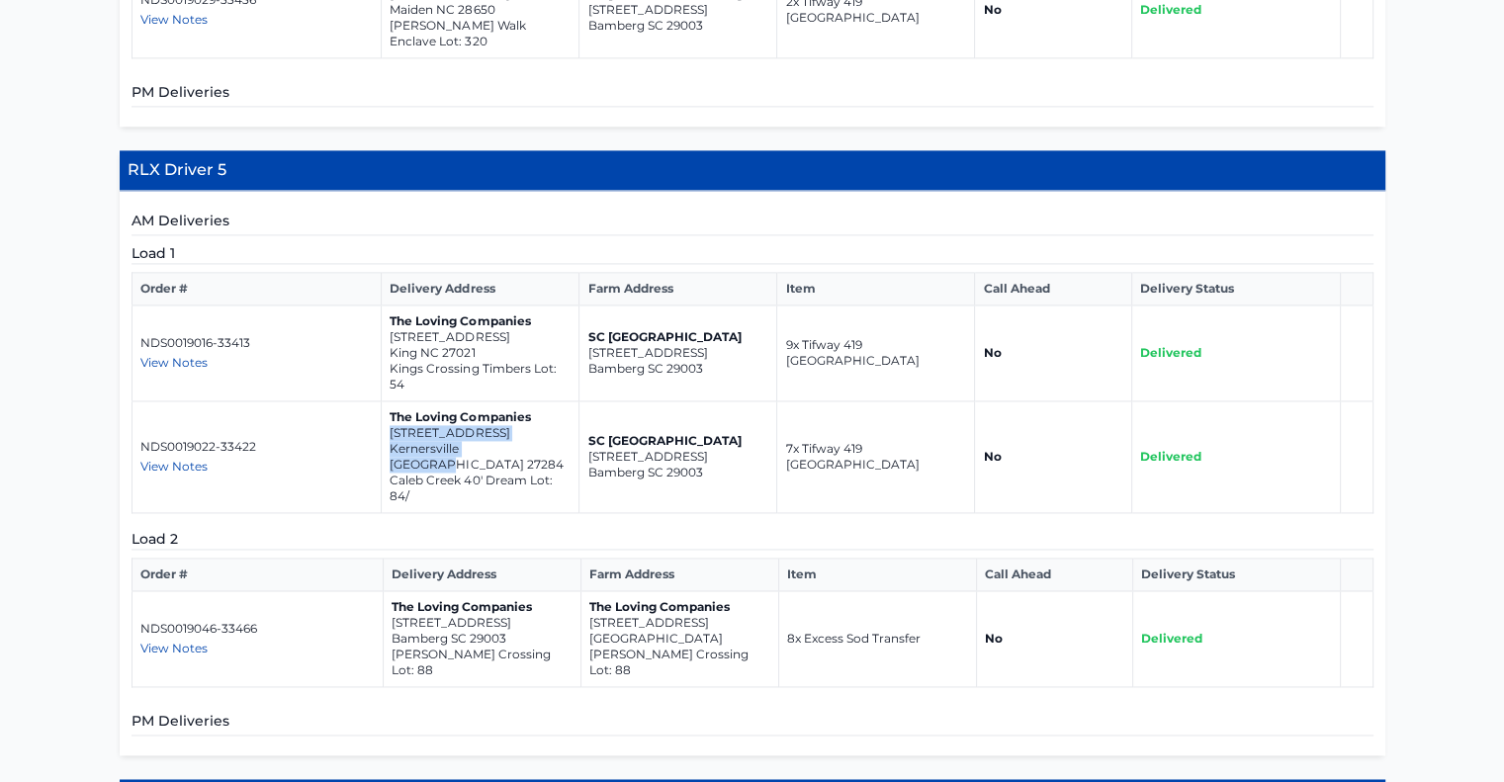
drag, startPoint x: 518, startPoint y: 349, endPoint x: 389, endPoint y: 332, distance: 130.6
click at [389, 401] on td "The Loving Companies [STREET_ADDRESS]' Dream Lot: 84/" at bounding box center [481, 457] width 198 height 112
click at [419, 305] on td "The Loving Companies [STREET_ADDRESS] Kings Crossing Timbers Lot: 54" at bounding box center [481, 353] width 198 height 96
drag, startPoint x: 483, startPoint y: 246, endPoint x: 385, endPoint y: 228, distance: 100.5
click at [385, 305] on td "The Loving Companies [STREET_ADDRESS] Kings Crossing Timbers Lot: 54" at bounding box center [481, 353] width 198 height 96
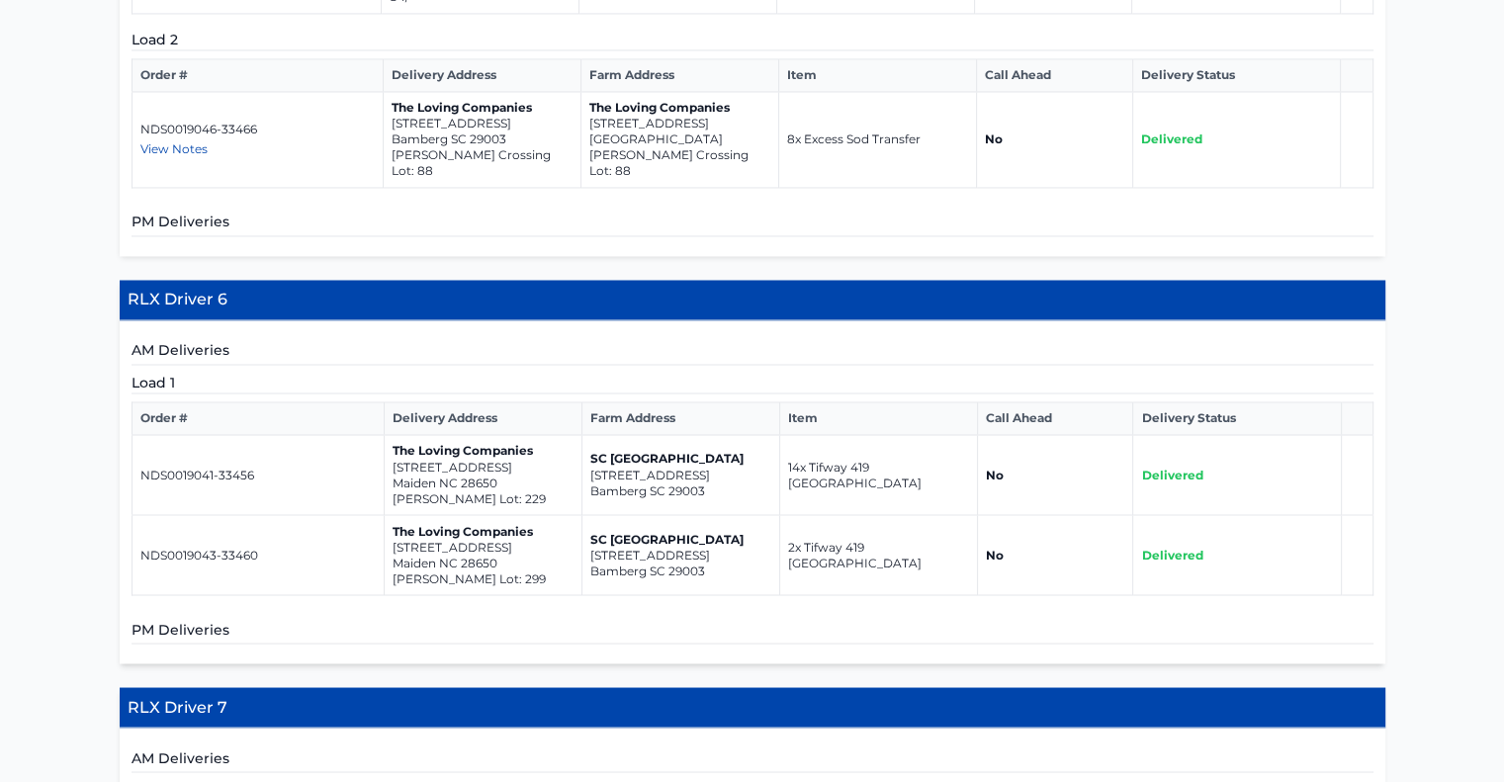
scroll to position [3334, 0]
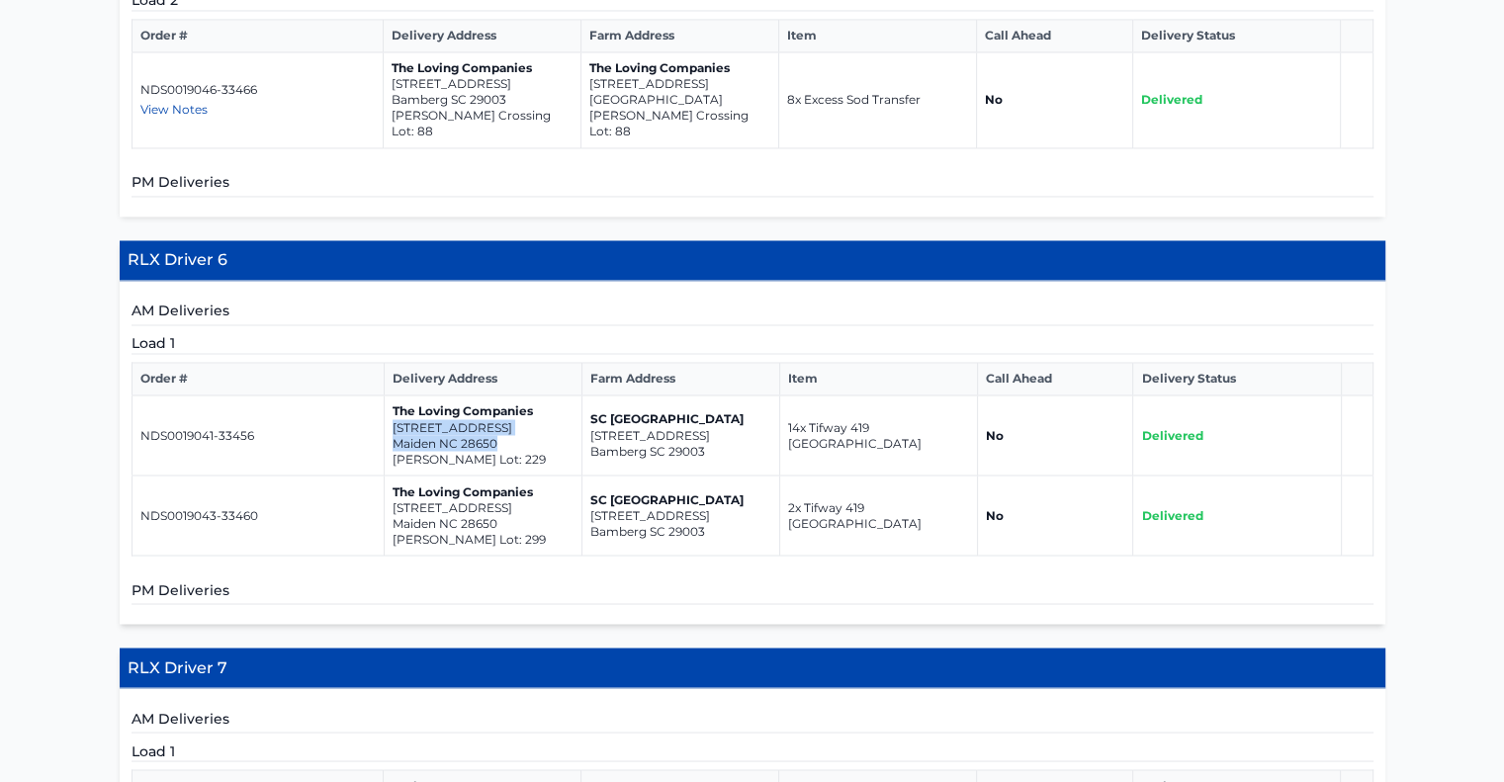
drag, startPoint x: 494, startPoint y: 307, endPoint x: 392, endPoint y: 288, distance: 103.7
click at [392, 395] on td "The Loving Companies [STREET_ADDRESS] [PERSON_NAME] Lot: 229" at bounding box center [483, 435] width 198 height 80
drag, startPoint x: 497, startPoint y: 386, endPoint x: 385, endPoint y: 373, distance: 113.4
click at [385, 476] on td "The Loving Companies [STREET_ADDRESS][GEOGRAPHIC_DATA][PERSON_NAME]: 299" at bounding box center [483, 516] width 198 height 80
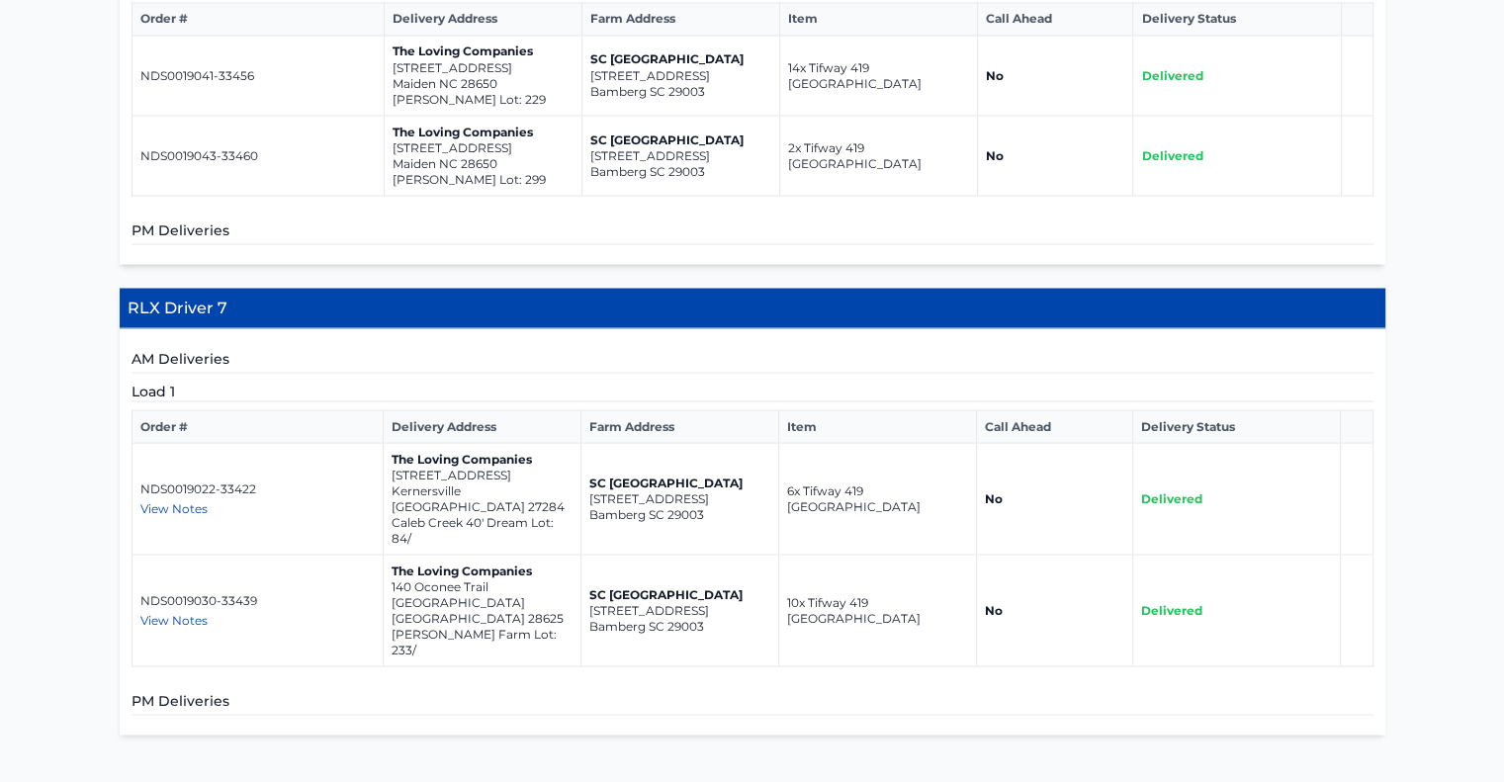
click at [532, 514] on p "Caleb Creek 40' Dream Lot: 84/" at bounding box center [482, 530] width 181 height 32
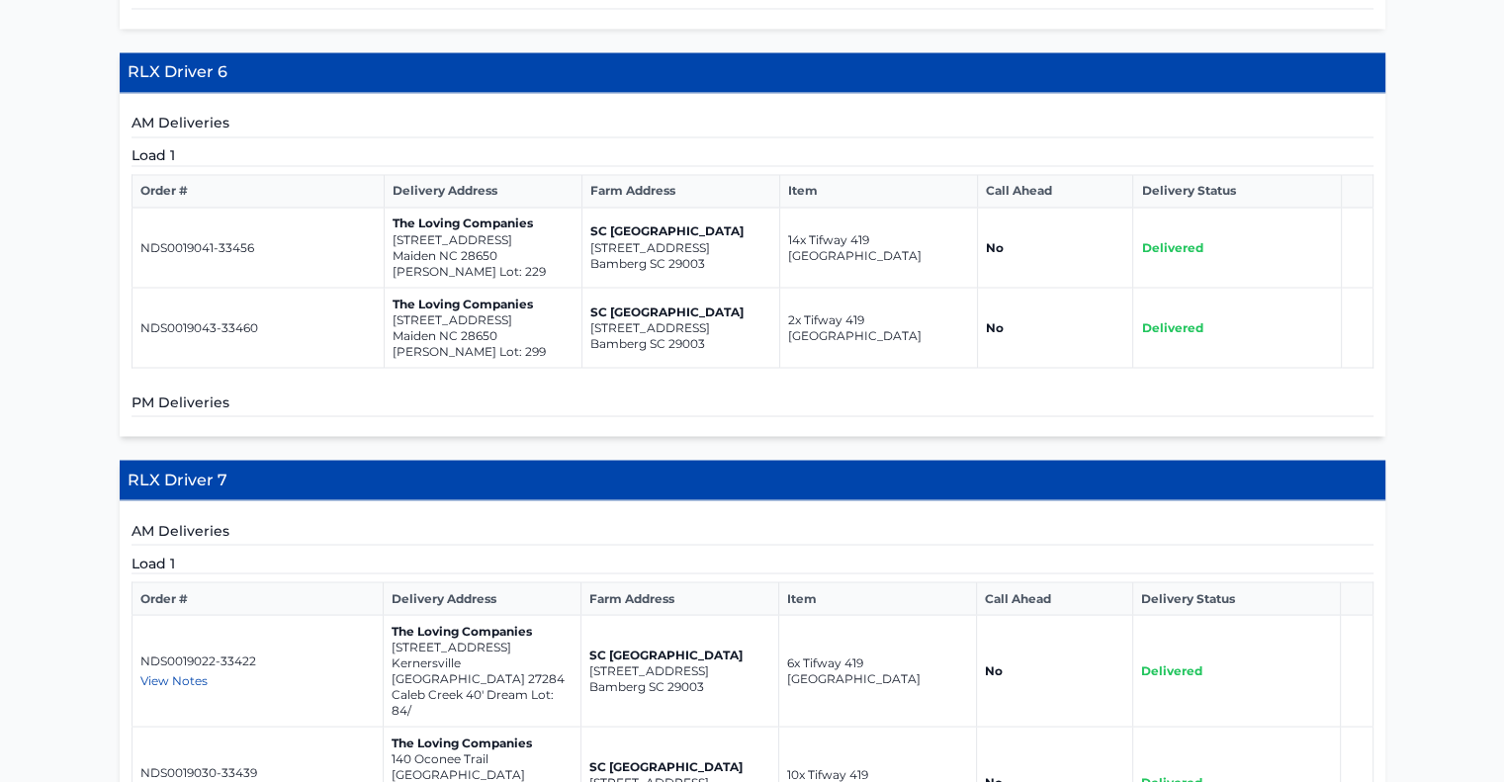
scroll to position [3518, 0]
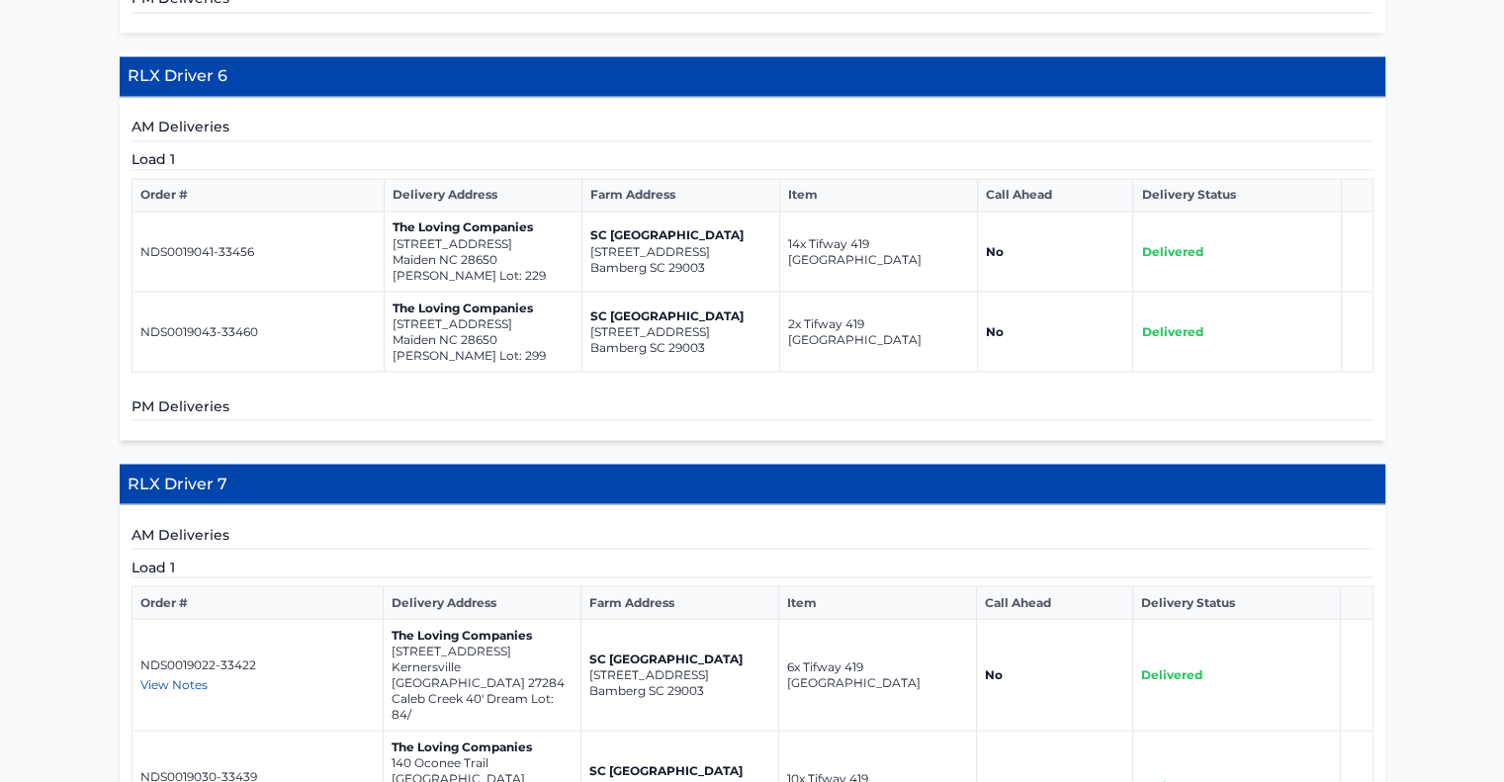
drag, startPoint x: 388, startPoint y: 505, endPoint x: 515, endPoint y: 527, distance: 129.4
click at [515, 619] on td "The Loving Companies [STREET_ADDRESS]' Dream Lot: 84/" at bounding box center [482, 675] width 198 height 112
drag, startPoint x: 515, startPoint y: 527, endPoint x: 412, endPoint y: 499, distance: 106.5
drag, startPoint x: 412, startPoint y: 499, endPoint x: 386, endPoint y: 513, distance: 30.1
click at [386, 619] on td "The Loving Companies [STREET_ADDRESS]' Dream Lot: 84/" at bounding box center [482, 675] width 198 height 112
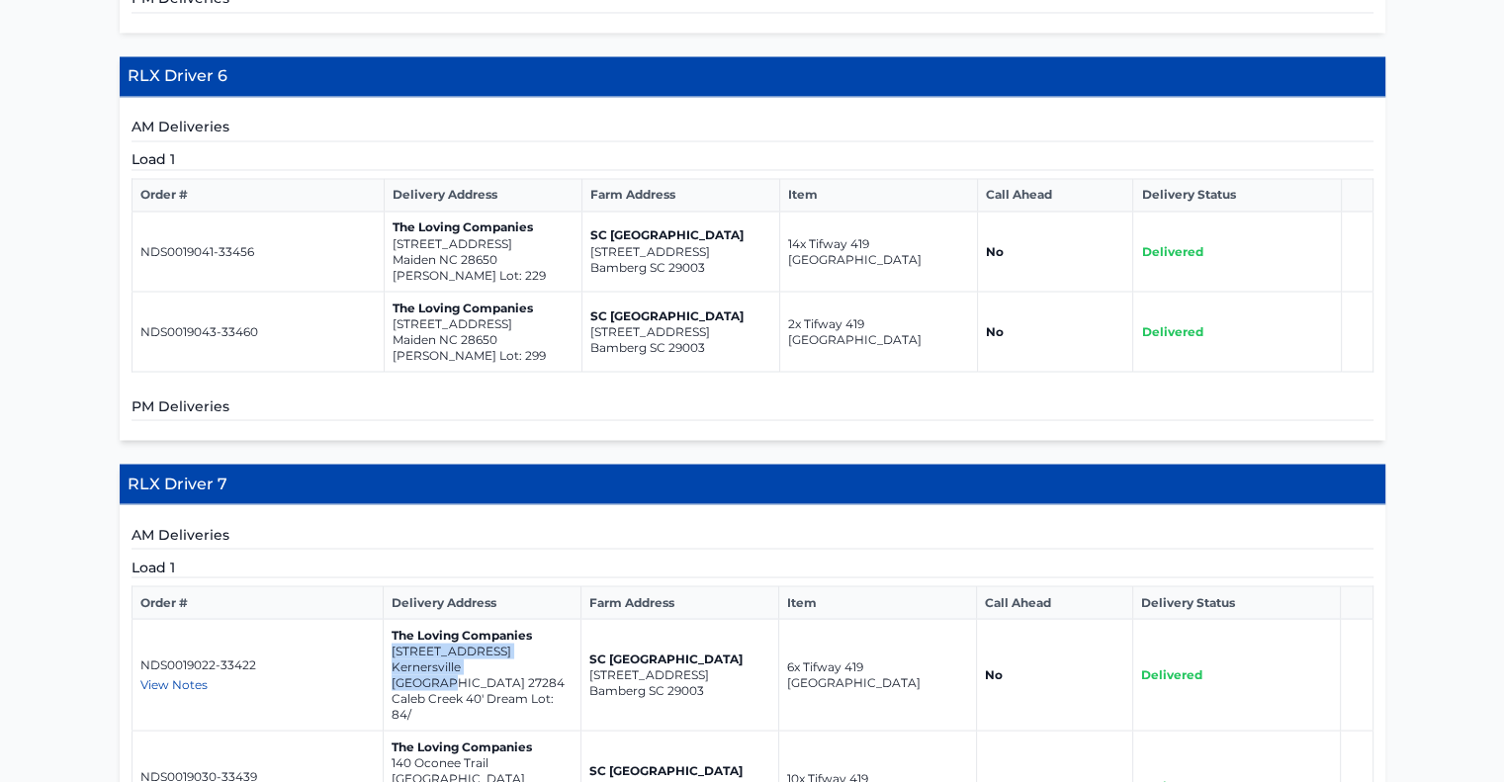
drag, startPoint x: 388, startPoint y: 509, endPoint x: 526, endPoint y: 529, distance: 139.8
click at [526, 619] on td "The Loving Companies [STREET_ADDRESS]' Dream Lot: 84/" at bounding box center [482, 675] width 198 height 112
drag, startPoint x: 513, startPoint y: 627, endPoint x: 388, endPoint y: 607, distance: 127.1
click at [388, 731] on td "The Loving Companies [STREET_ADDRESS][PERSON_NAME]/" at bounding box center [482, 787] width 198 height 112
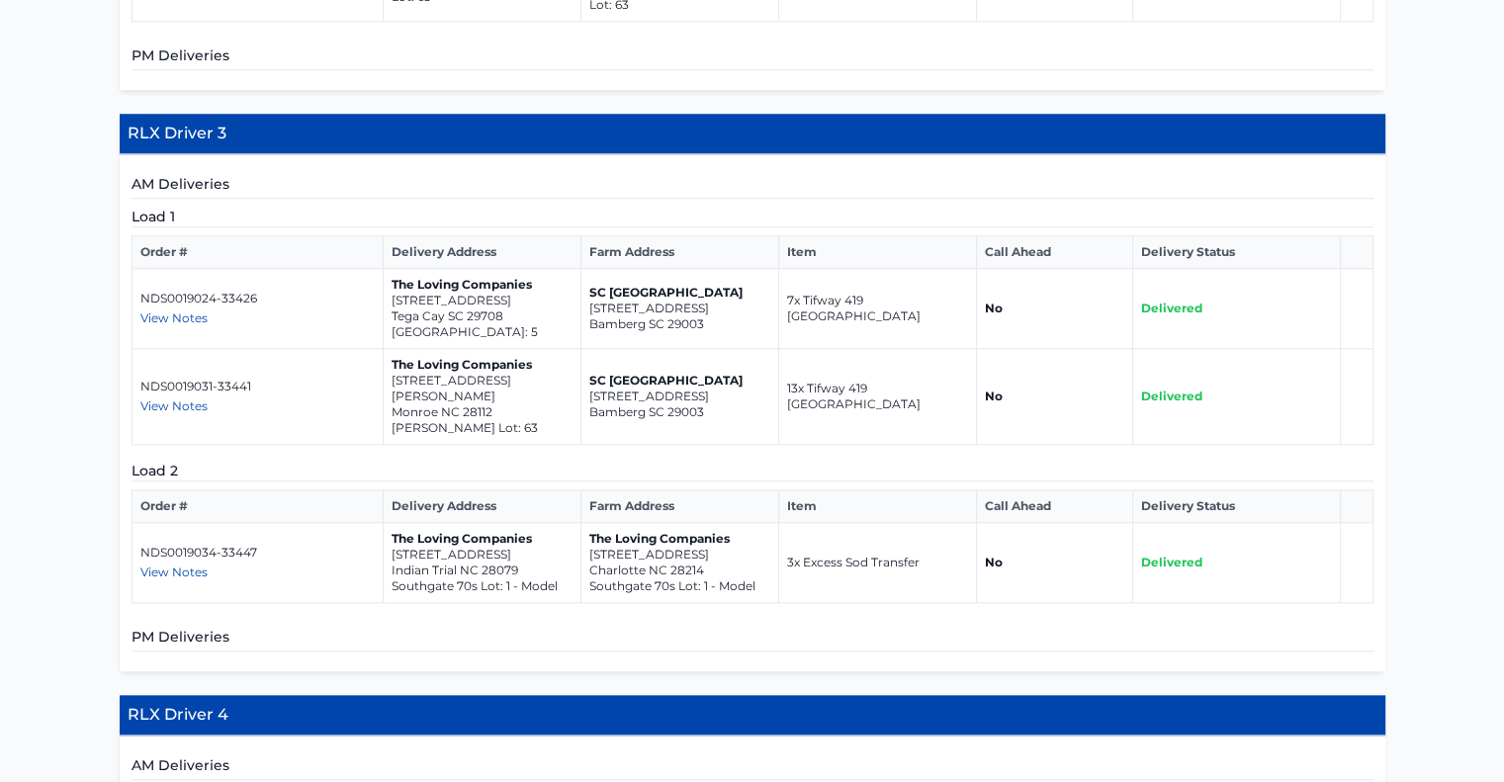
scroll to position [1805, 0]
